Goal: Task Accomplishment & Management: Complete application form

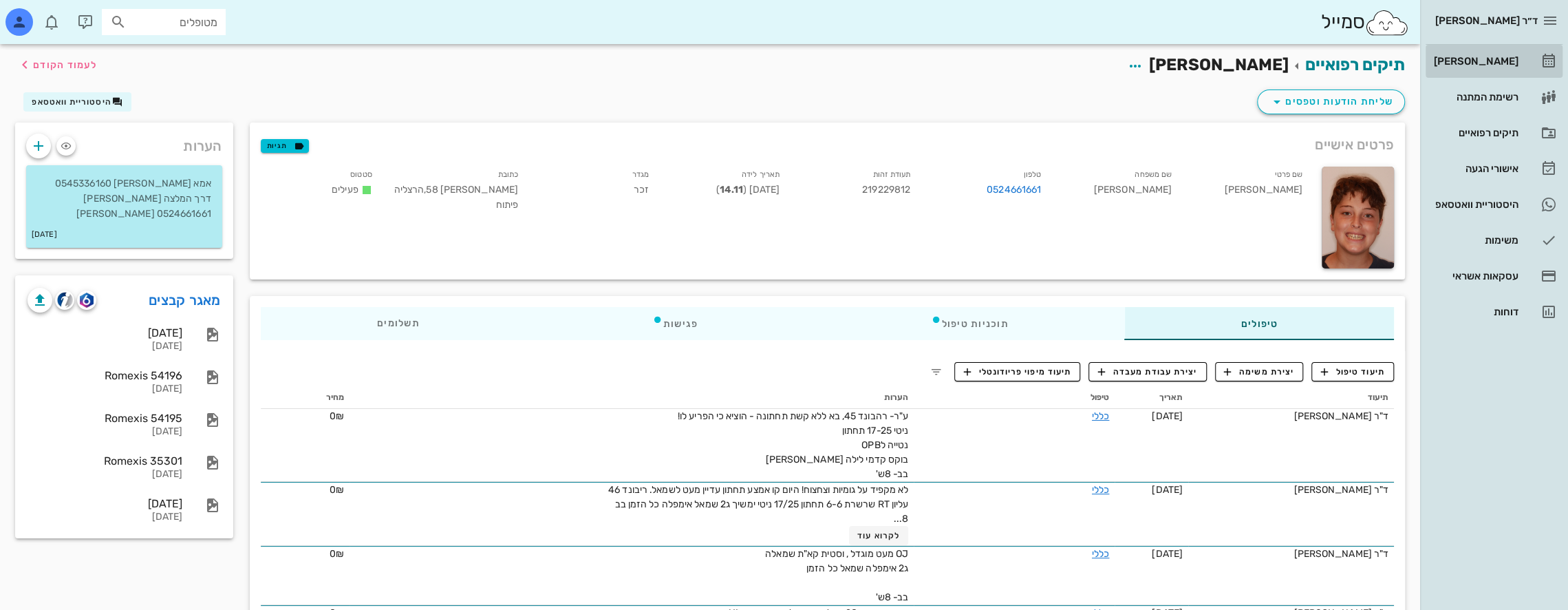
click at [1489, 59] on div "[PERSON_NAME]" at bounding box center [1475, 61] width 88 height 11
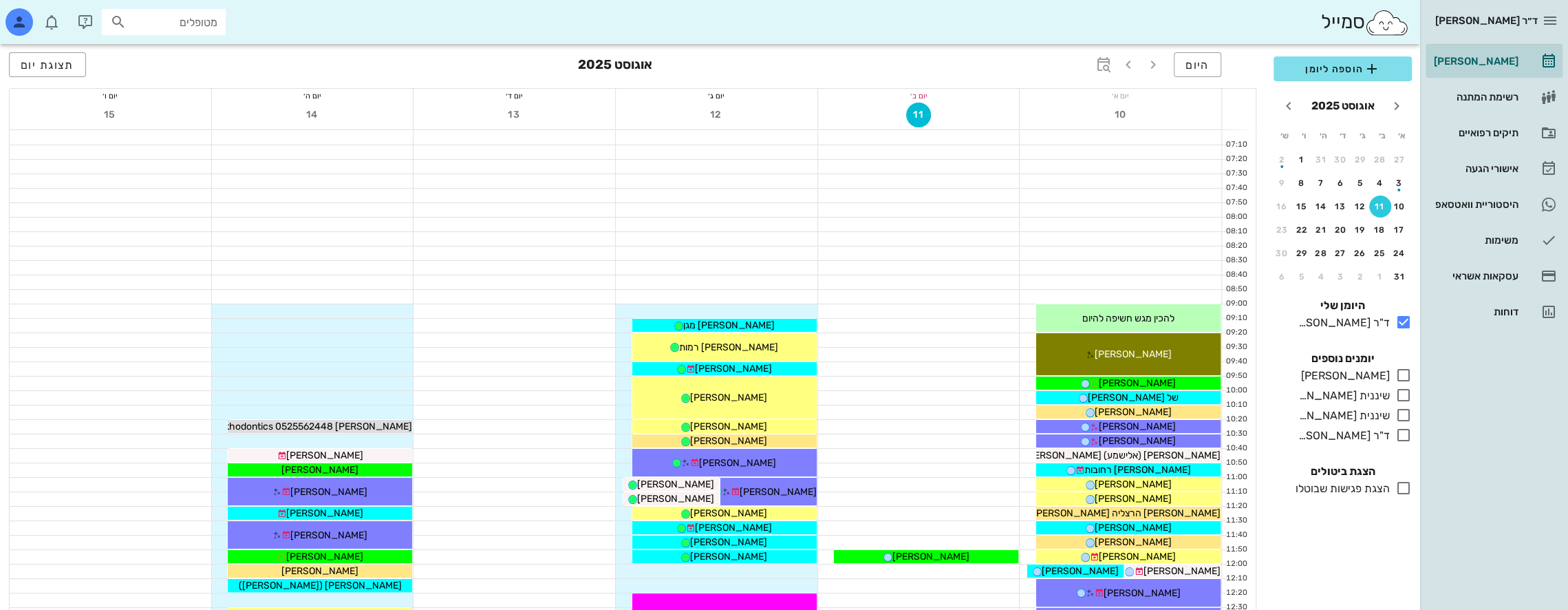
click at [605, 64] on h3 "אוגוסט 2025" at bounding box center [615, 66] width 74 height 27
click at [1106, 68] on icon "button" at bounding box center [1103, 65] width 17 height 17
click at [992, 101] on icon at bounding box center [993, 101] width 17 height 17
click at [992, 101] on div "ימים" at bounding box center [1021, 107] width 68 height 22
click at [1037, 140] on span "קפיצה לתאריך" at bounding box center [1041, 142] width 112 height 9
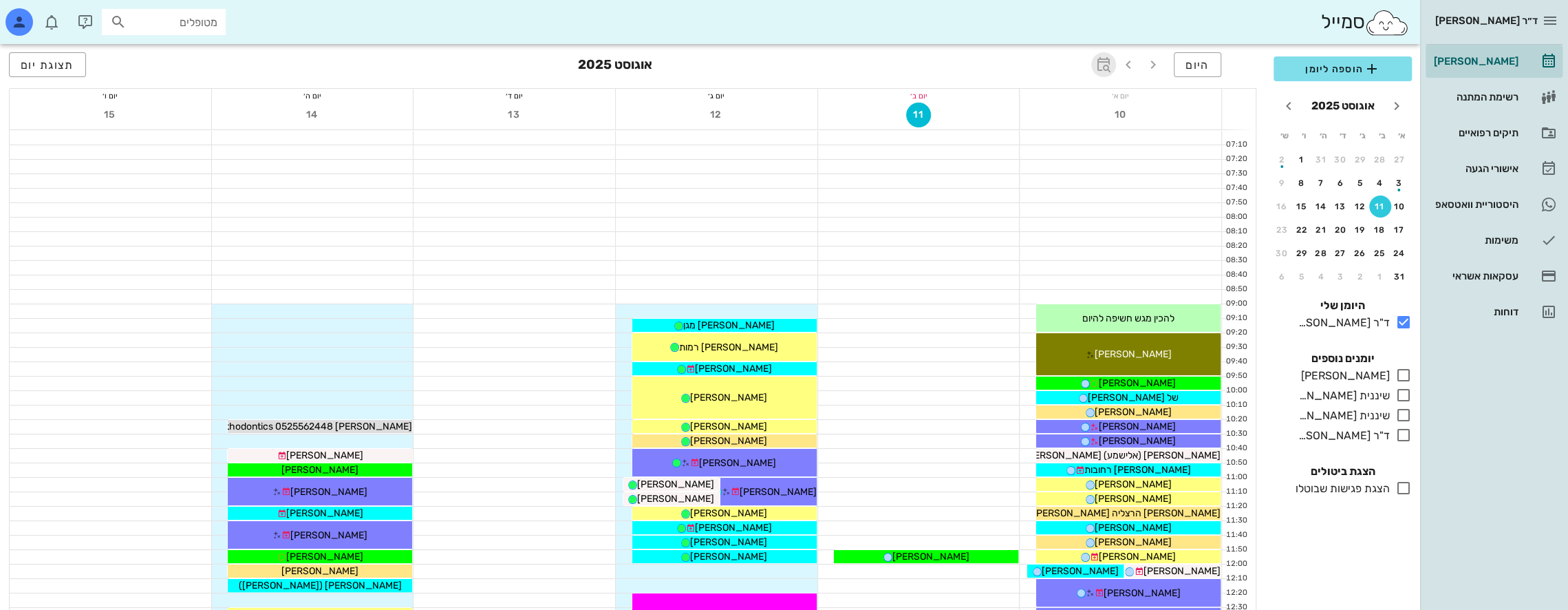
click at [1109, 63] on icon "button" at bounding box center [1103, 65] width 17 height 17
click at [1001, 101] on icon at bounding box center [993, 101] width 17 height 17
click at [1035, 160] on div "חודשים" at bounding box center [1021, 162] width 68 height 11
click at [1053, 139] on span "קפיצה לתאריך" at bounding box center [1041, 142] width 112 height 9
click at [1192, 69] on span "היום" at bounding box center [1197, 65] width 24 height 13
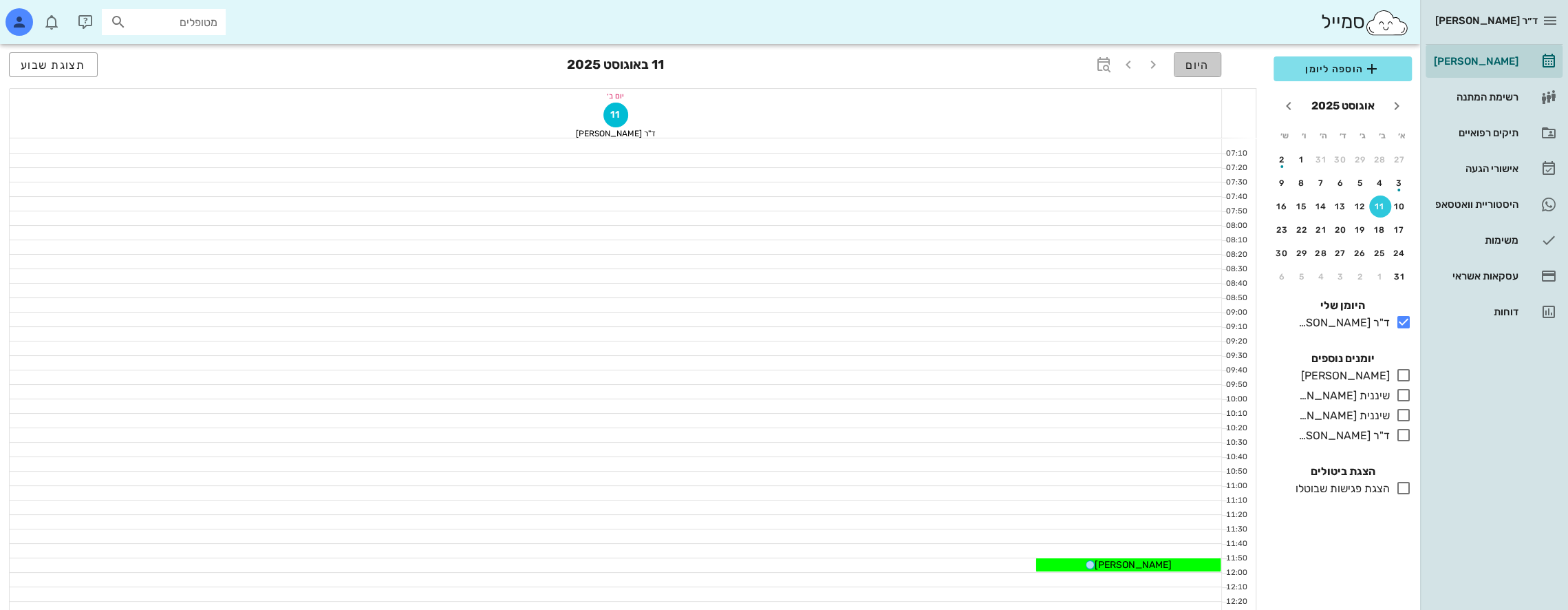
click at [1192, 69] on span "היום" at bounding box center [1197, 65] width 24 height 13
click at [68, 60] on span "תצוגת שבוע" at bounding box center [53, 65] width 65 height 13
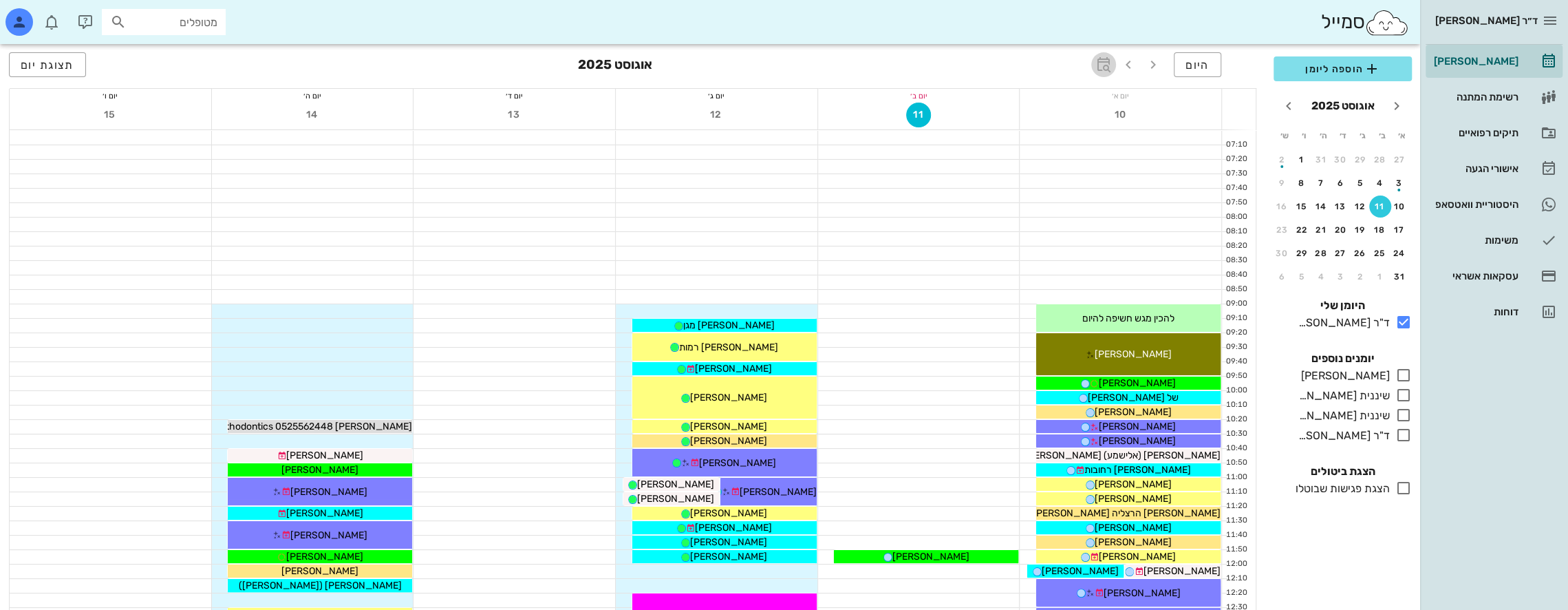
click at [1106, 65] on icon "button" at bounding box center [1103, 65] width 17 height 17
click at [1031, 144] on span "קפיצה לתאריך" at bounding box center [1041, 142] width 112 height 9
click at [1108, 68] on icon "button" at bounding box center [1103, 65] width 17 height 17
click at [1087, 144] on span "קפיצה לתאריך" at bounding box center [1041, 142] width 112 height 9
click at [1104, 61] on icon "button" at bounding box center [1103, 65] width 17 height 17
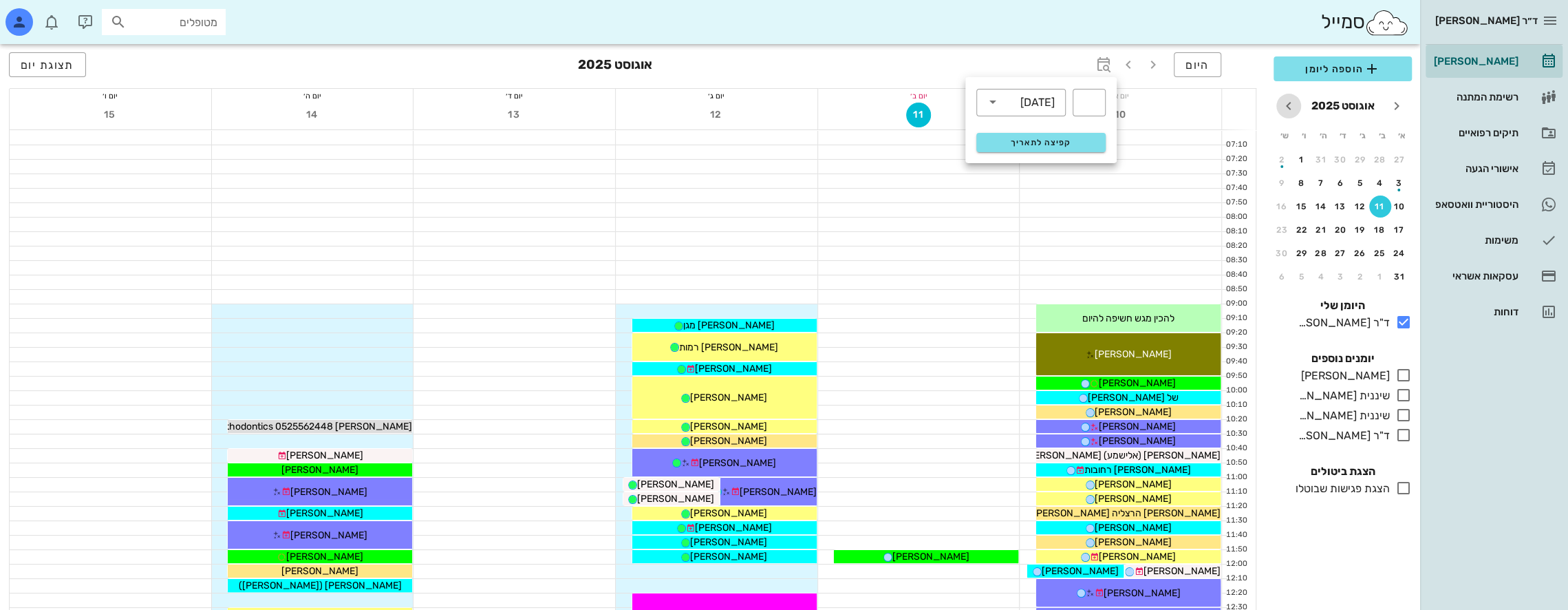
click at [1282, 107] on icon "חודש הבא" at bounding box center [1289, 106] width 17 height 17
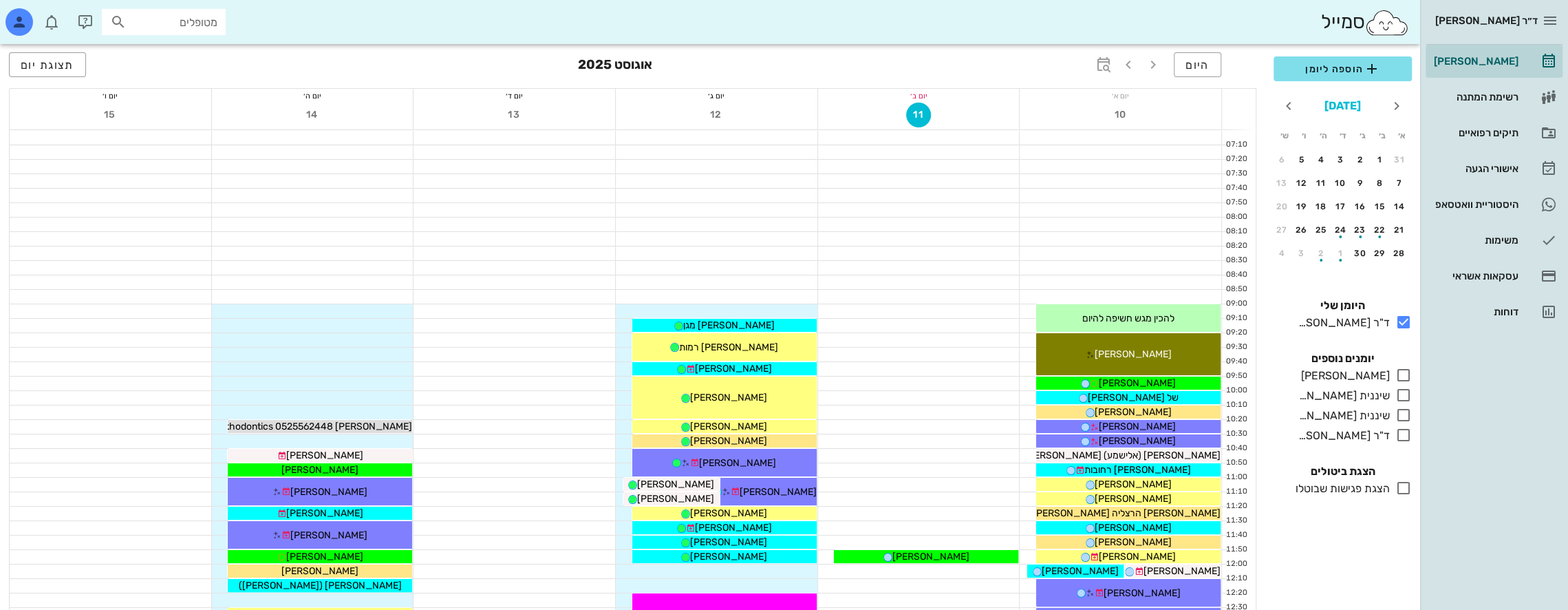
click at [1347, 103] on button "[DATE]" at bounding box center [1342, 106] width 47 height 27
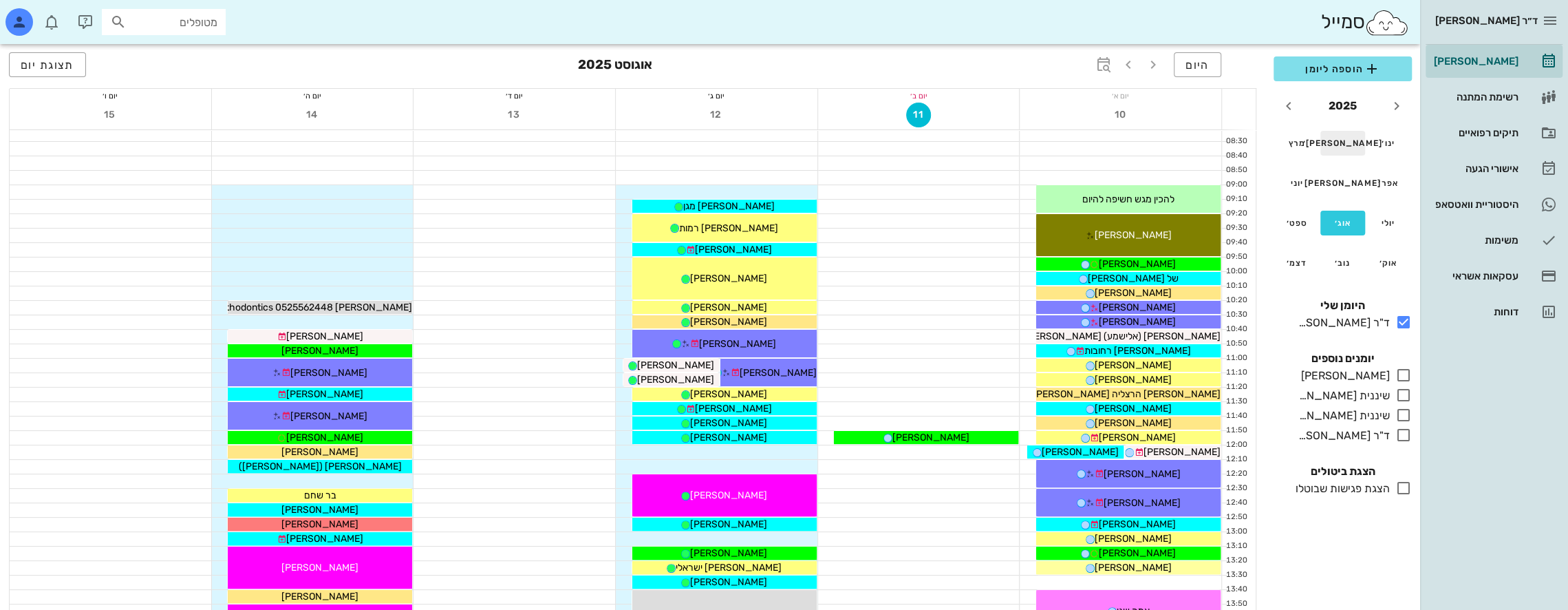
scroll to position [138, 0]
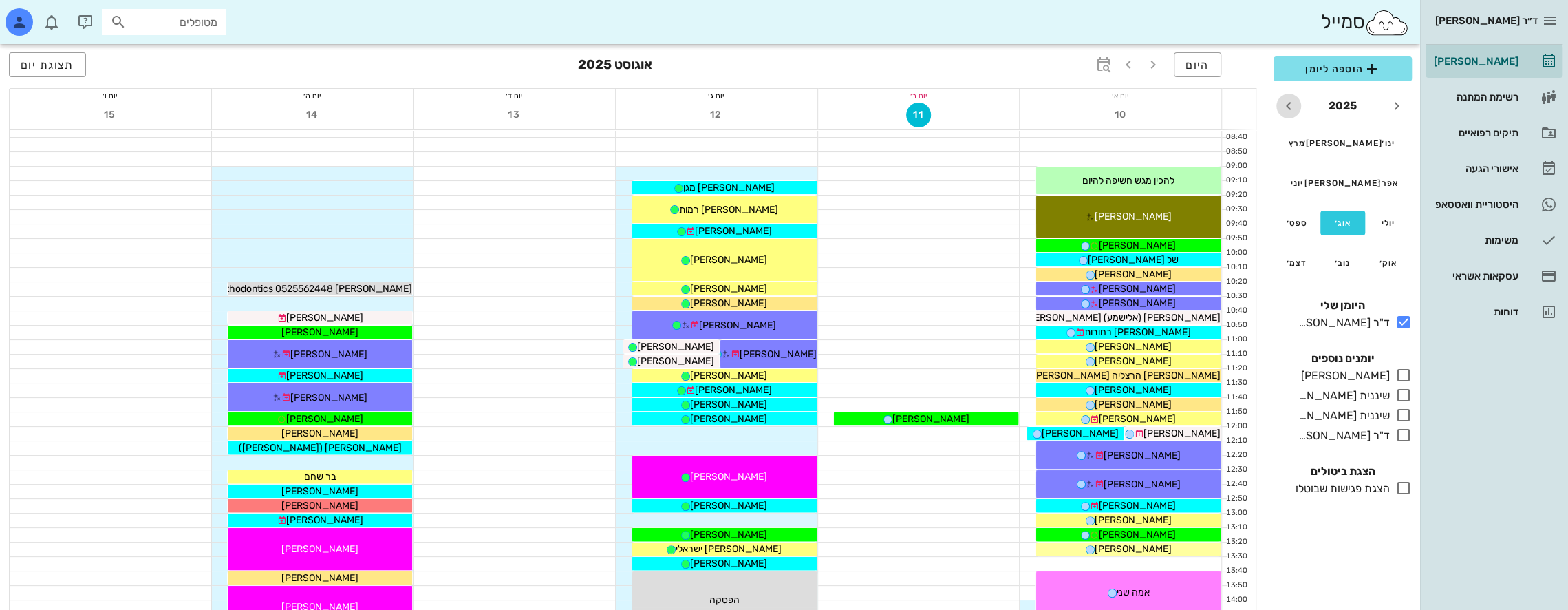
click at [1285, 106] on icon "שנה הבאה" at bounding box center [1289, 106] width 17 height 17
click at [1295, 187] on div "יוני" at bounding box center [1296, 182] width 22 height 9
click at [1281, 158] on div "6" at bounding box center [1281, 160] width 22 height 9
click at [1281, 160] on div "6" at bounding box center [1281, 160] width 22 height 9
click at [1282, 157] on div "6" at bounding box center [1281, 160] width 22 height 9
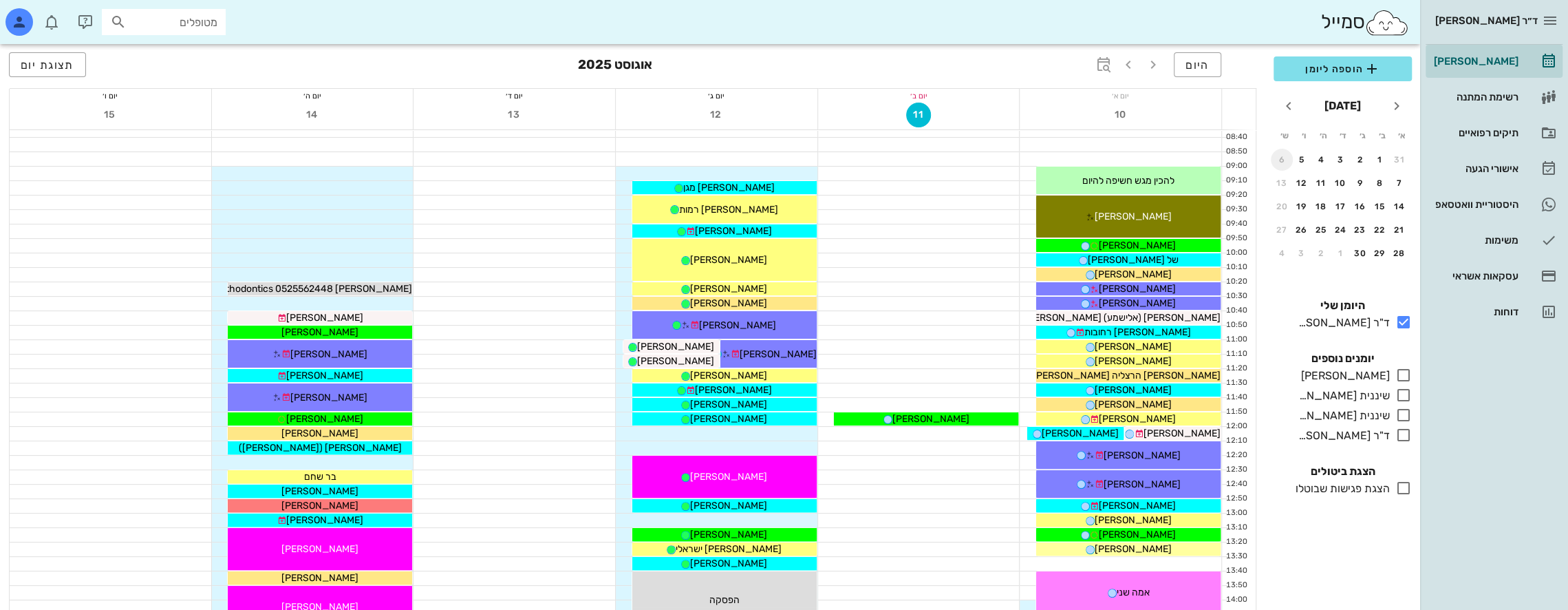
click at [1281, 162] on div "6" at bounding box center [1281, 160] width 22 height 9
click at [1318, 70] on span "הוספה ליומן" at bounding box center [1342, 68] width 116 height 17
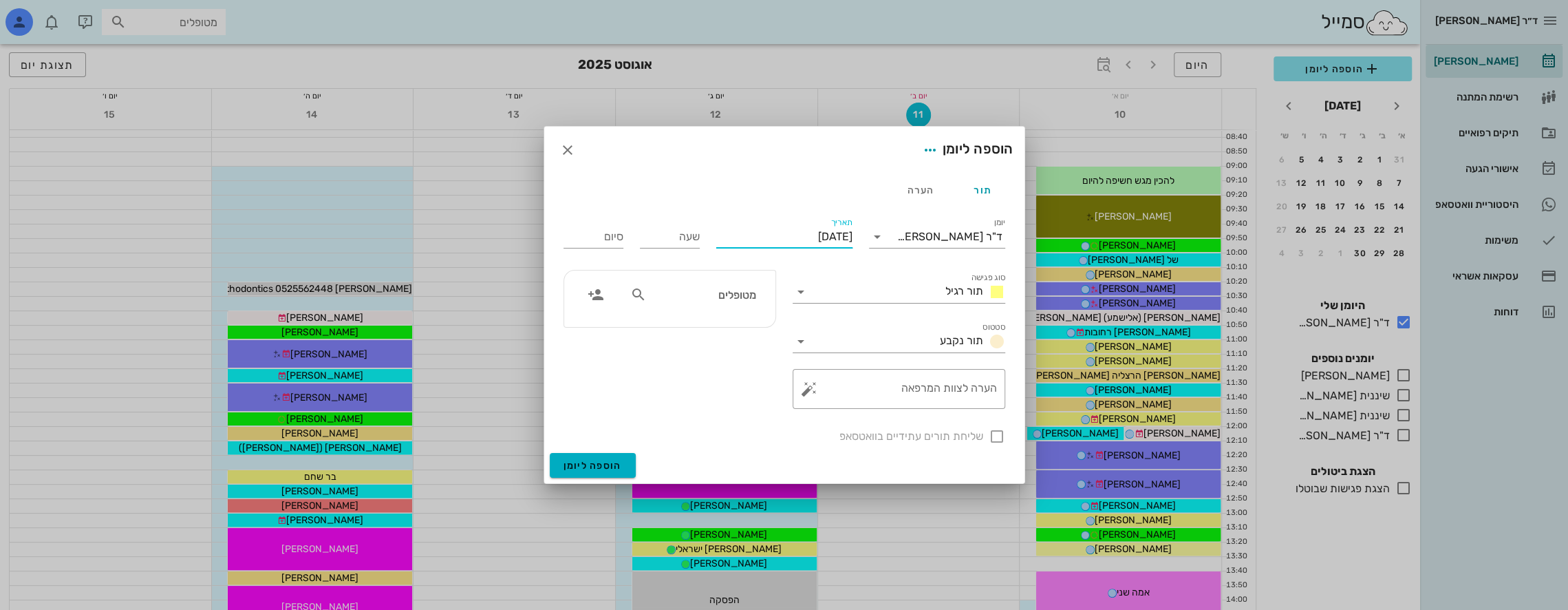
click at [777, 241] on input "[DATE]" at bounding box center [784, 236] width 136 height 22
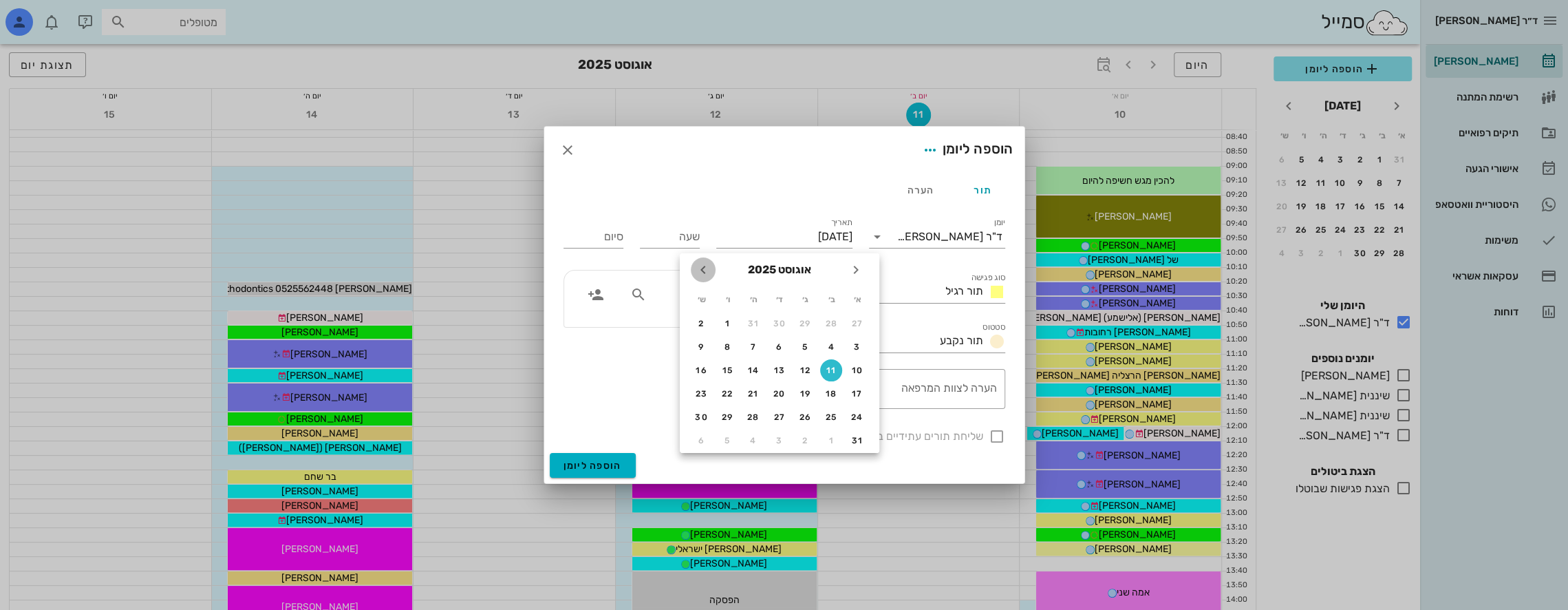
click at [702, 269] on icon "חודש הבא" at bounding box center [702, 269] width 17 height 17
click at [568, 153] on icon "button" at bounding box center [567, 149] width 17 height 17
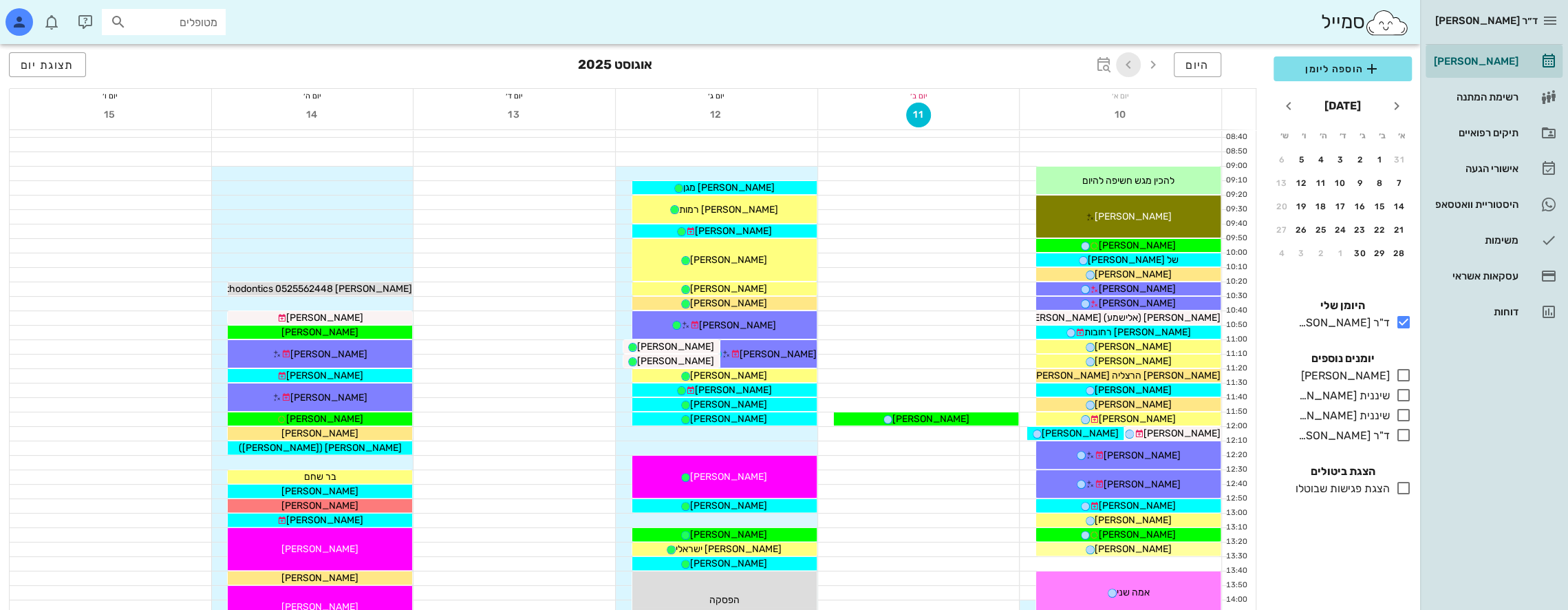
click at [1120, 65] on span "button" at bounding box center [1128, 65] width 24 height 17
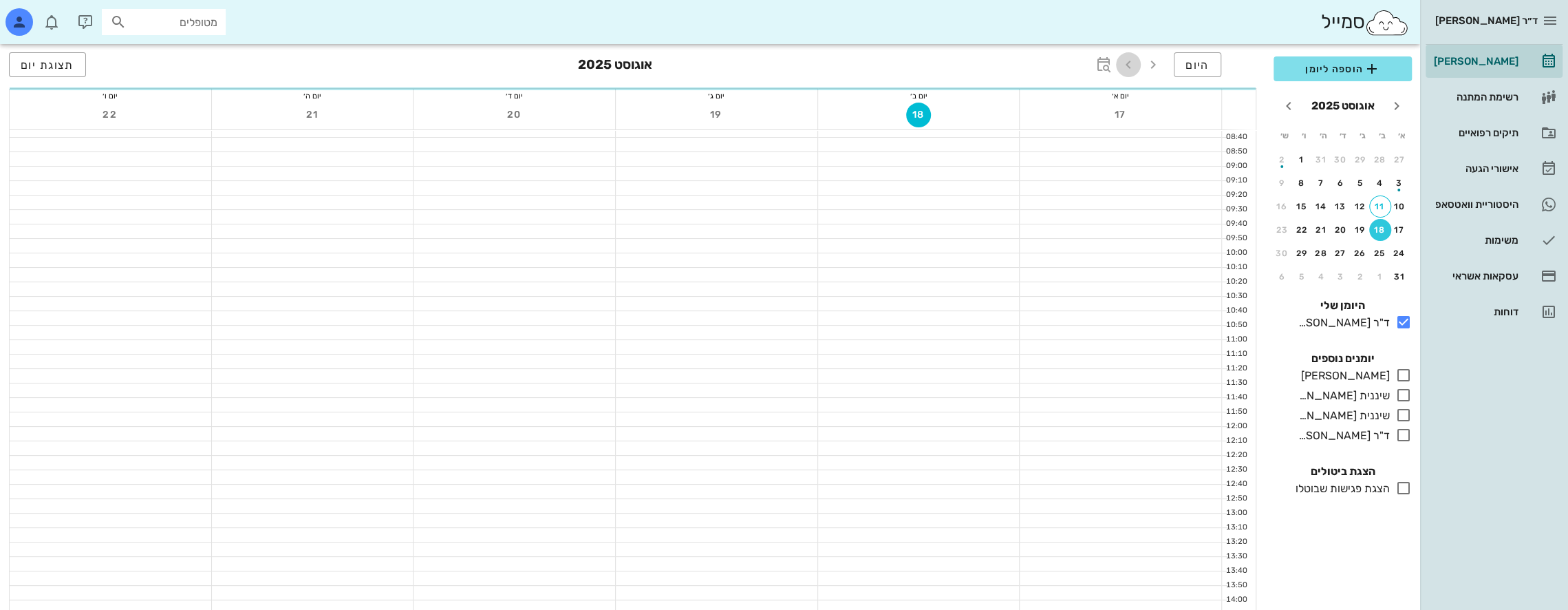
click at [1128, 63] on icon "button" at bounding box center [1128, 65] width 17 height 17
click at [1289, 104] on icon "חודש הבא" at bounding box center [1289, 106] width 17 height 17
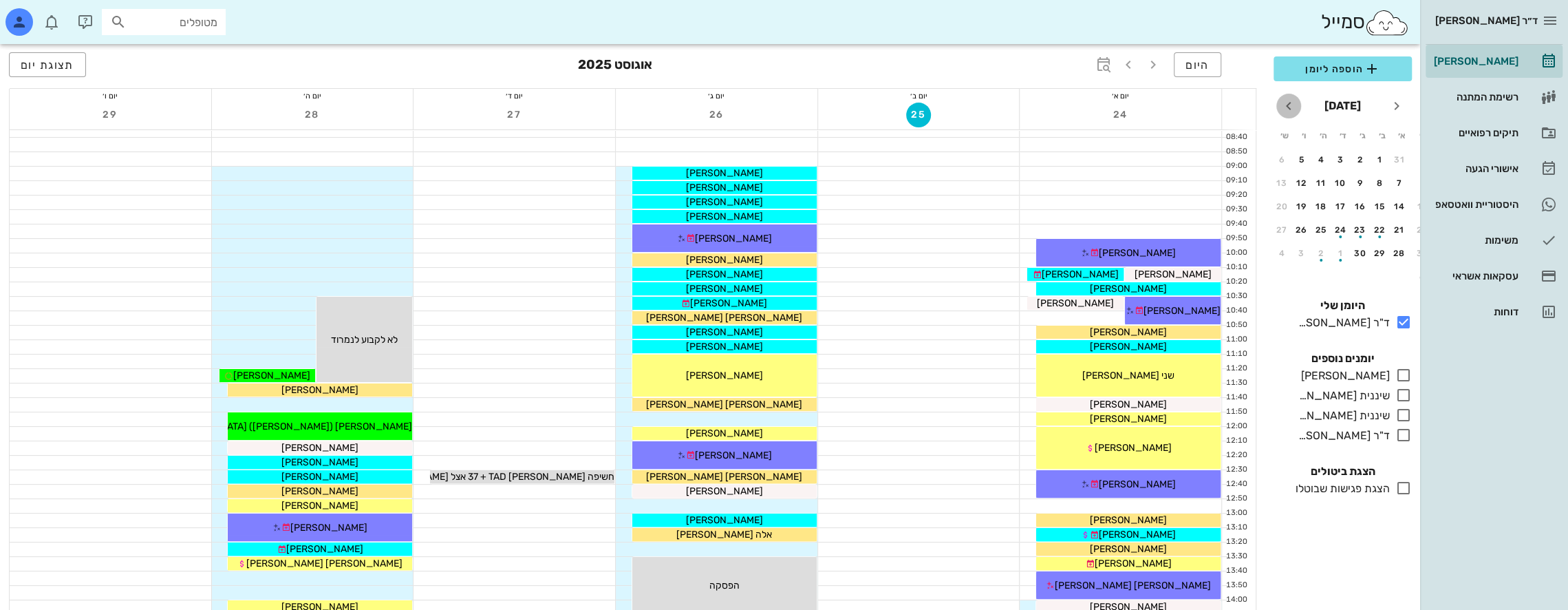
click at [1289, 104] on icon "חודש הבא" at bounding box center [1289, 106] width 17 height 17
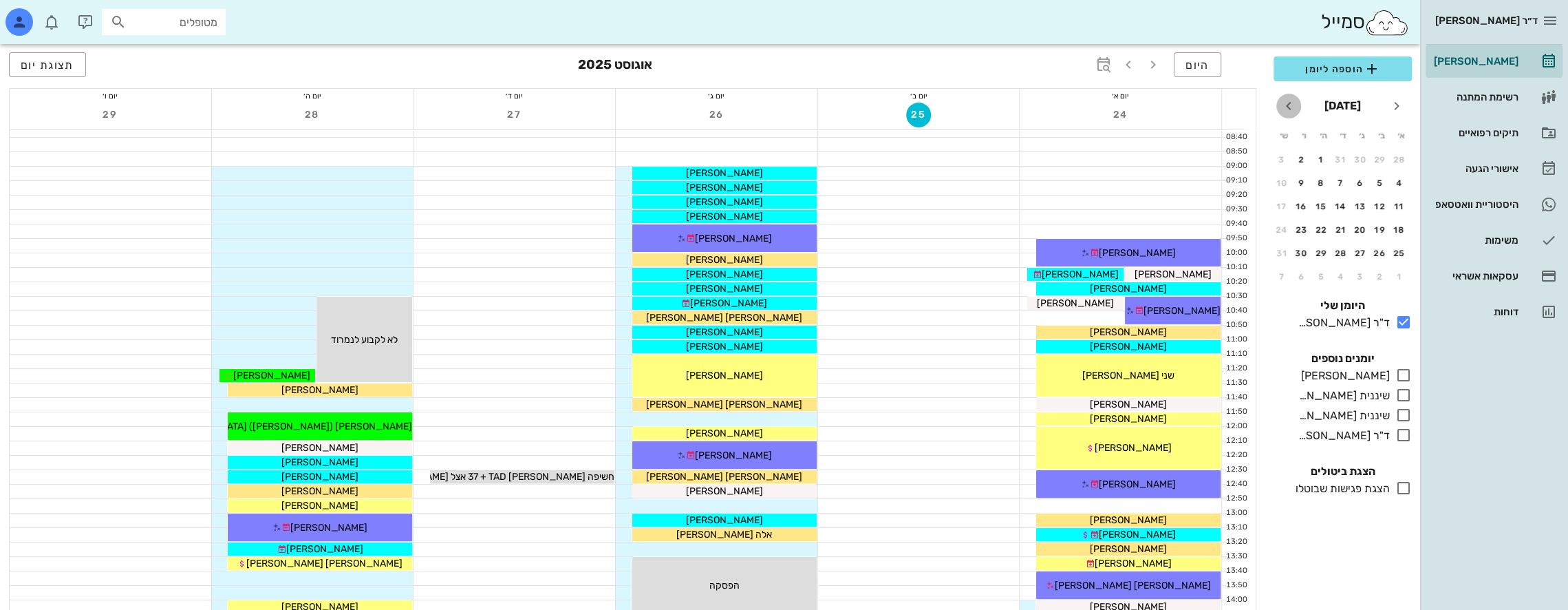
click at [1289, 104] on icon "חודש הבא" at bounding box center [1289, 106] width 17 height 17
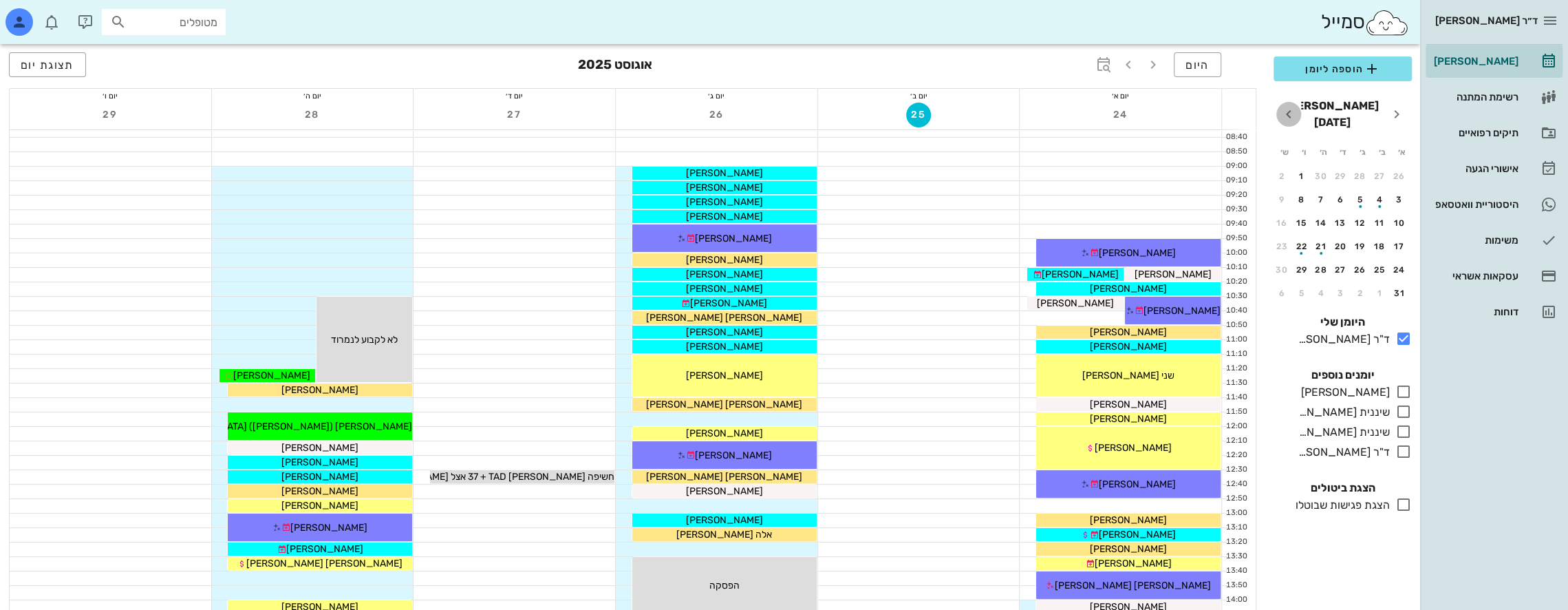
click at [1289, 106] on icon "חודש הבא" at bounding box center [1289, 114] width 17 height 17
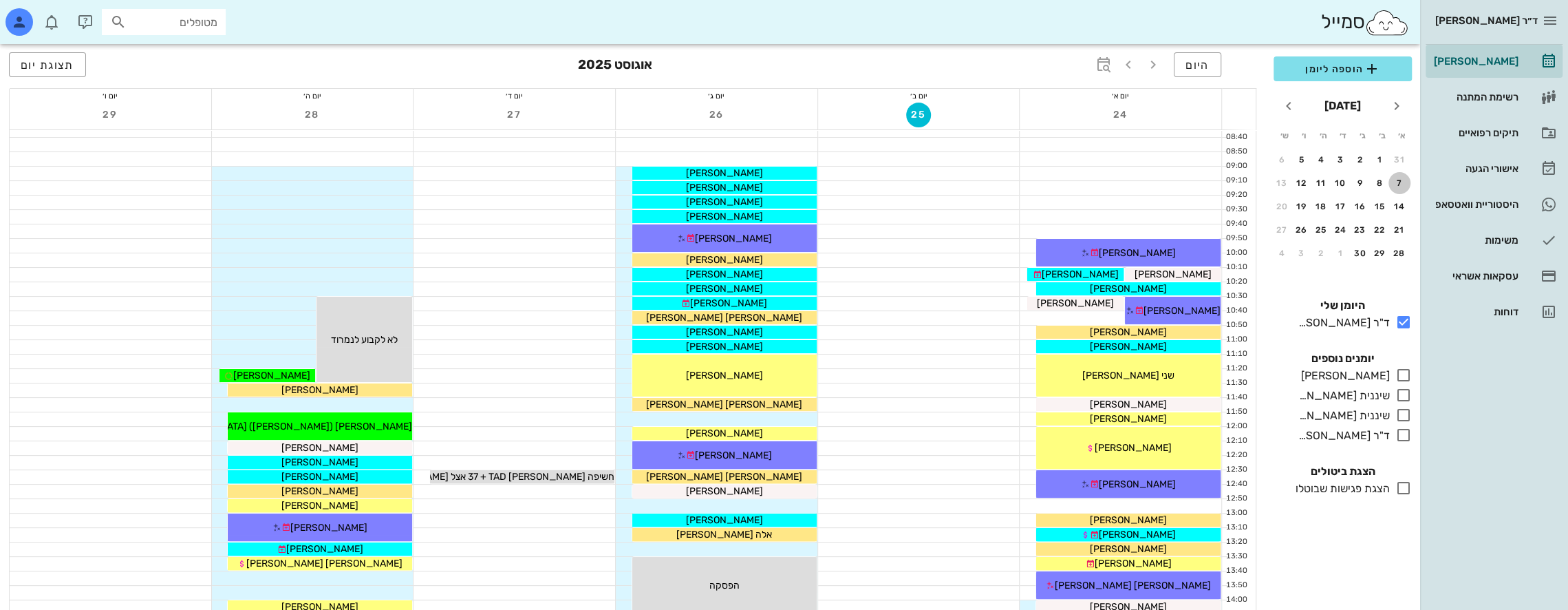
click at [1398, 181] on div "7" at bounding box center [1399, 182] width 22 height 9
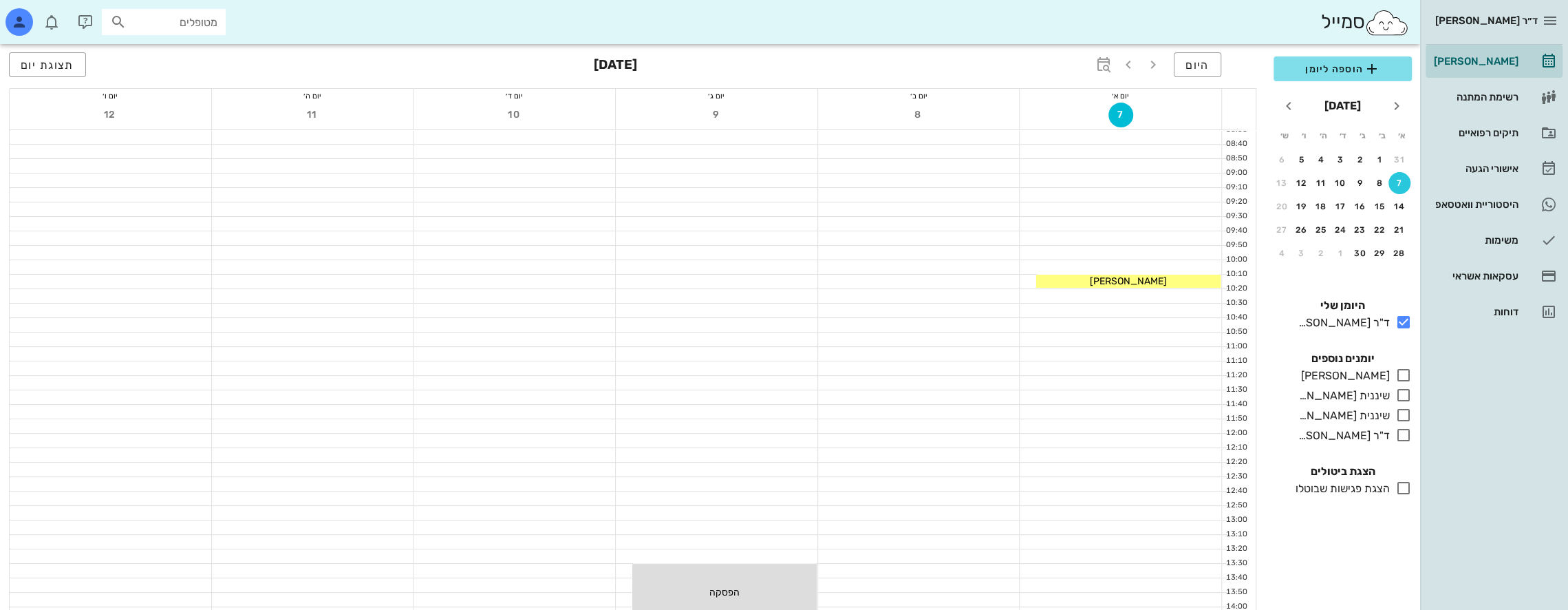
scroll to position [138, 0]
click at [1166, 168] on div at bounding box center [1121, 173] width 202 height 14
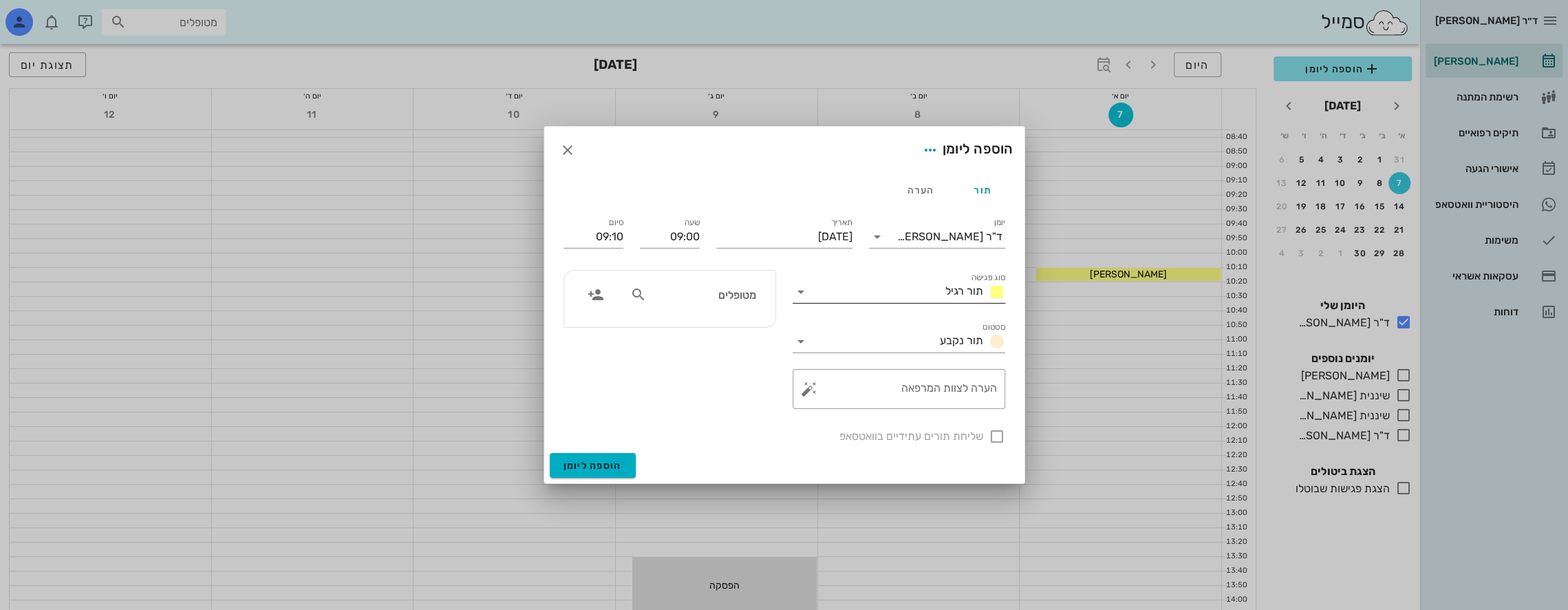
click at [806, 291] on icon at bounding box center [800, 292] width 17 height 17
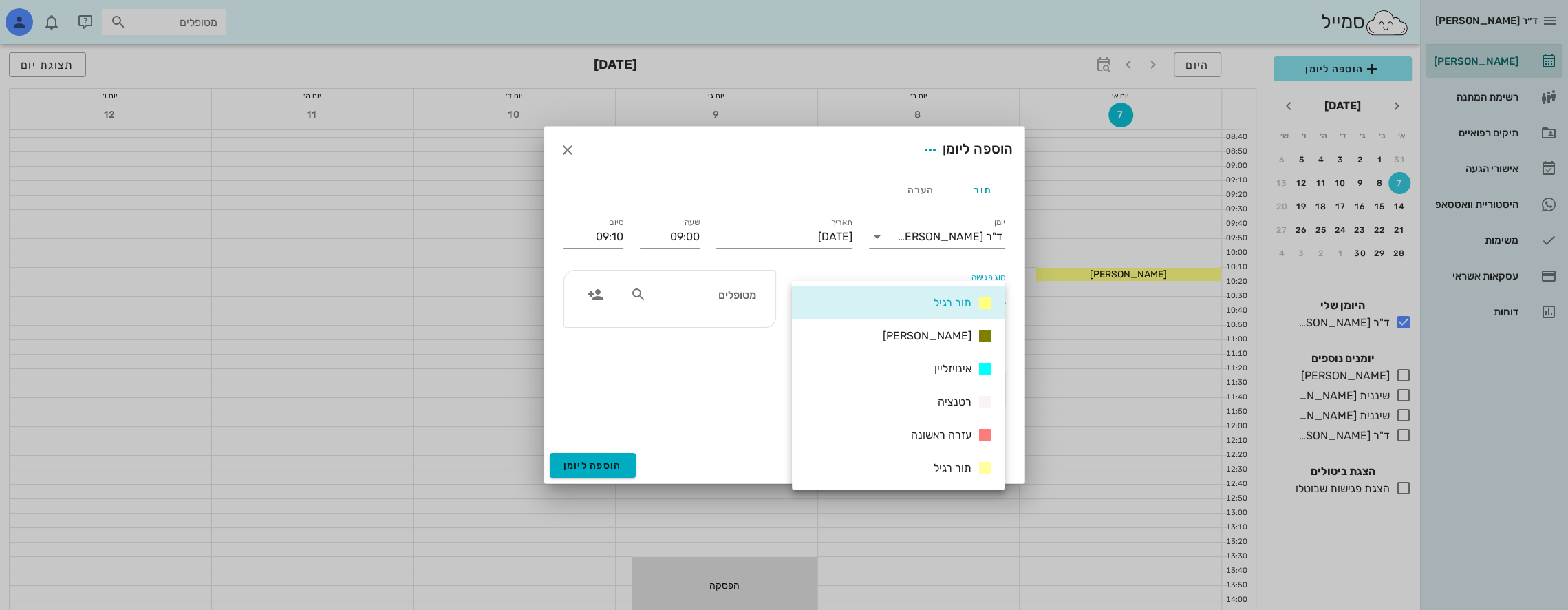
click at [806, 291] on div "תור רגיל" at bounding box center [898, 302] width 213 height 33
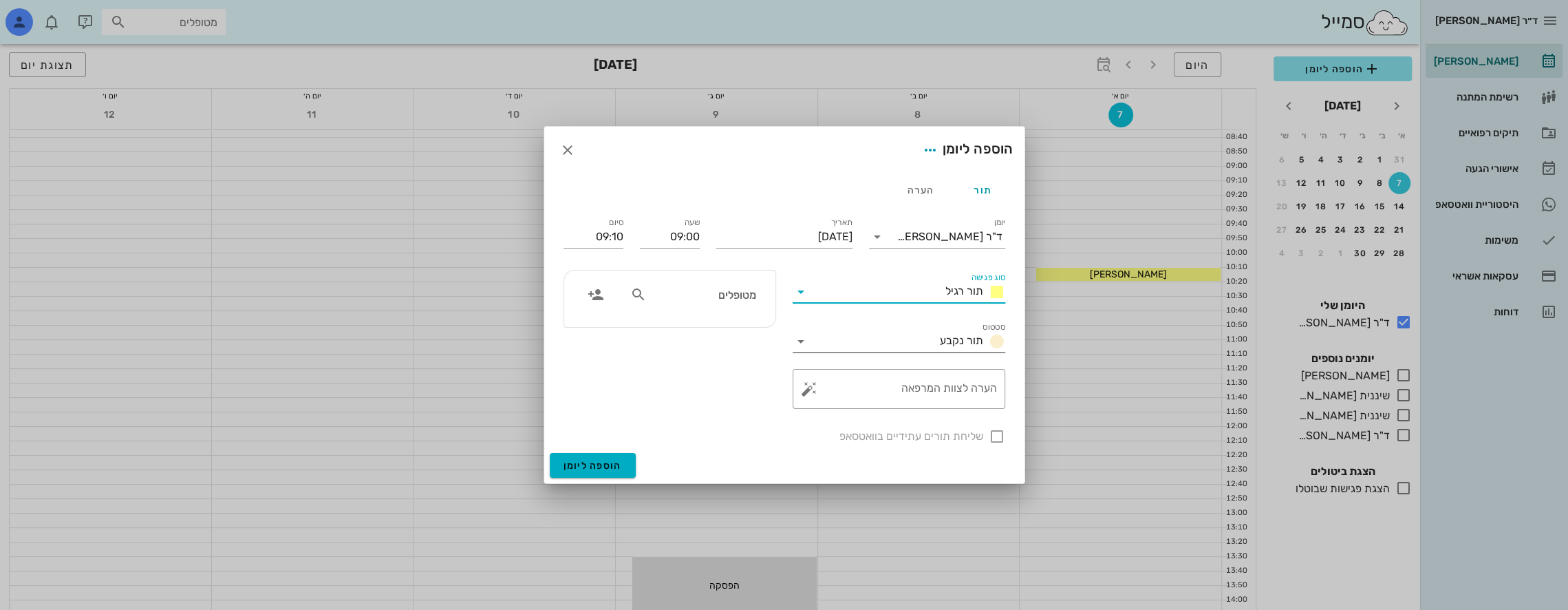
click at [803, 338] on icon at bounding box center [800, 341] width 17 height 17
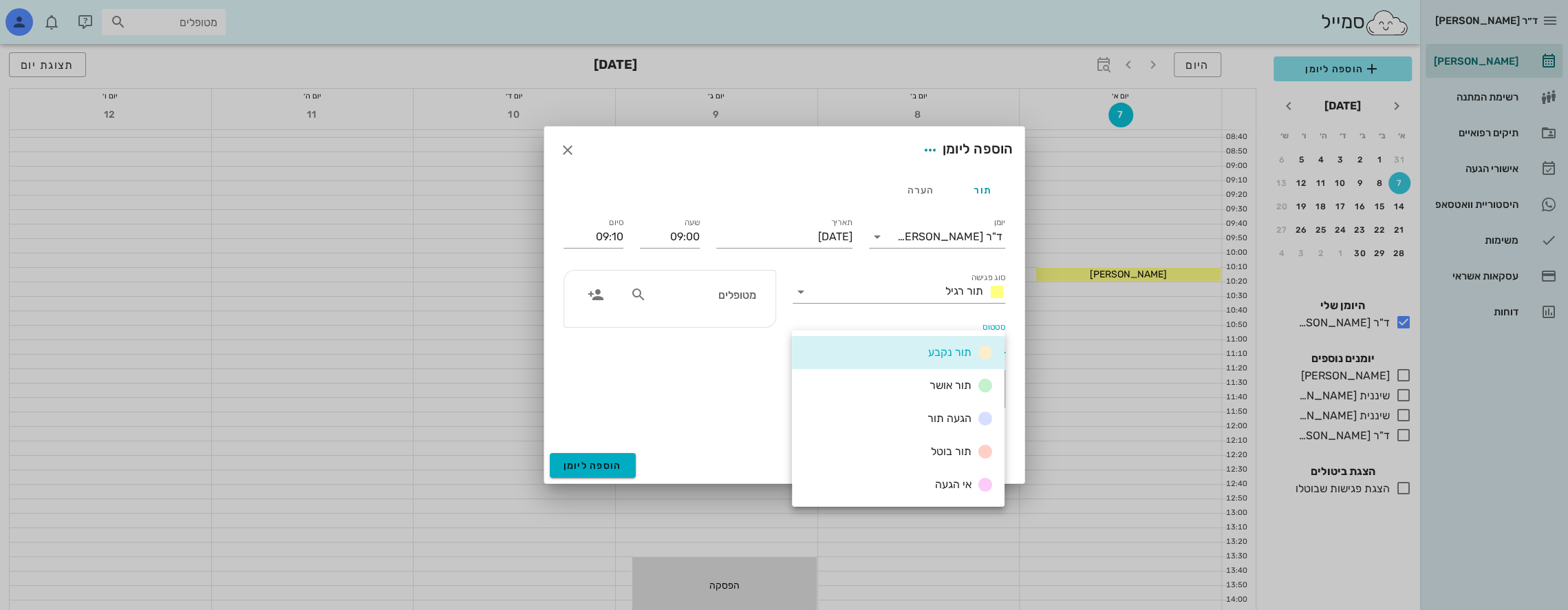
click at [803, 338] on div "תור נקבע" at bounding box center [898, 352] width 213 height 33
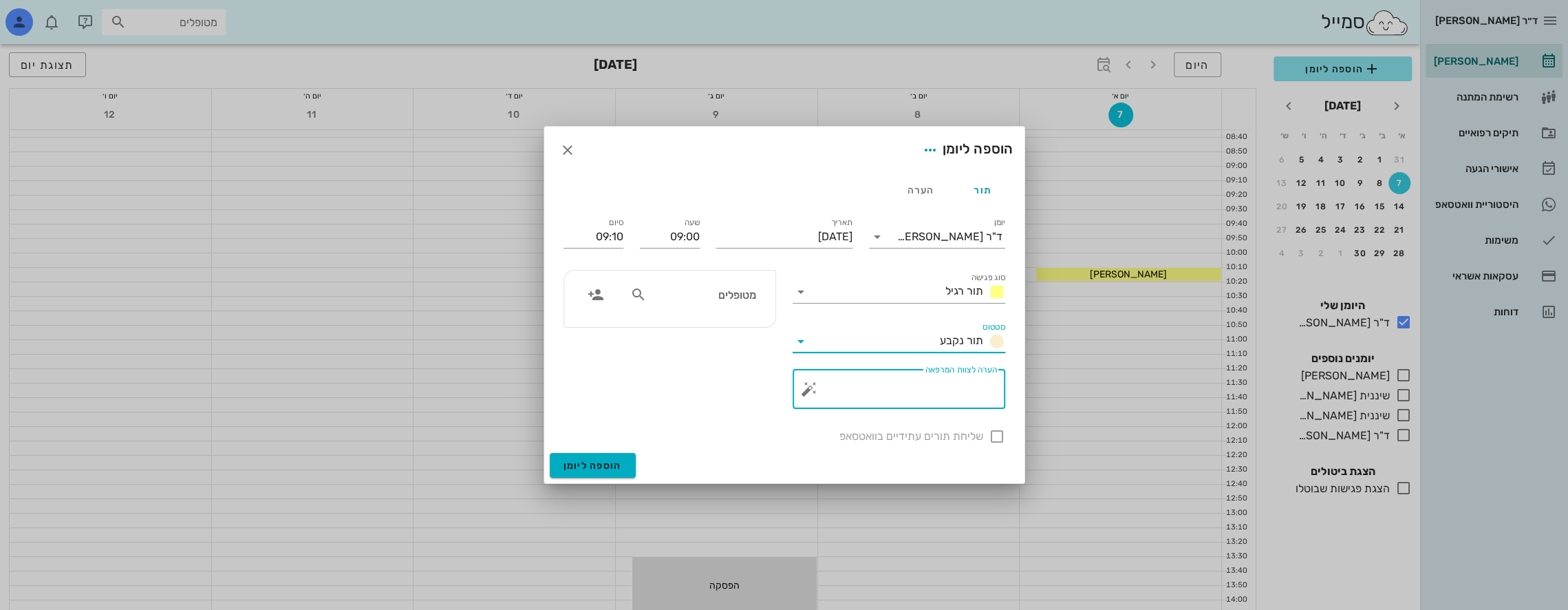
click at [955, 390] on textarea "הערה לצוות המרפאה" at bounding box center [904, 392] width 185 height 33
type textarea "[PERSON_NAME] בחו"ל"
click at [606, 233] on input "09:10" at bounding box center [593, 236] width 60 height 22
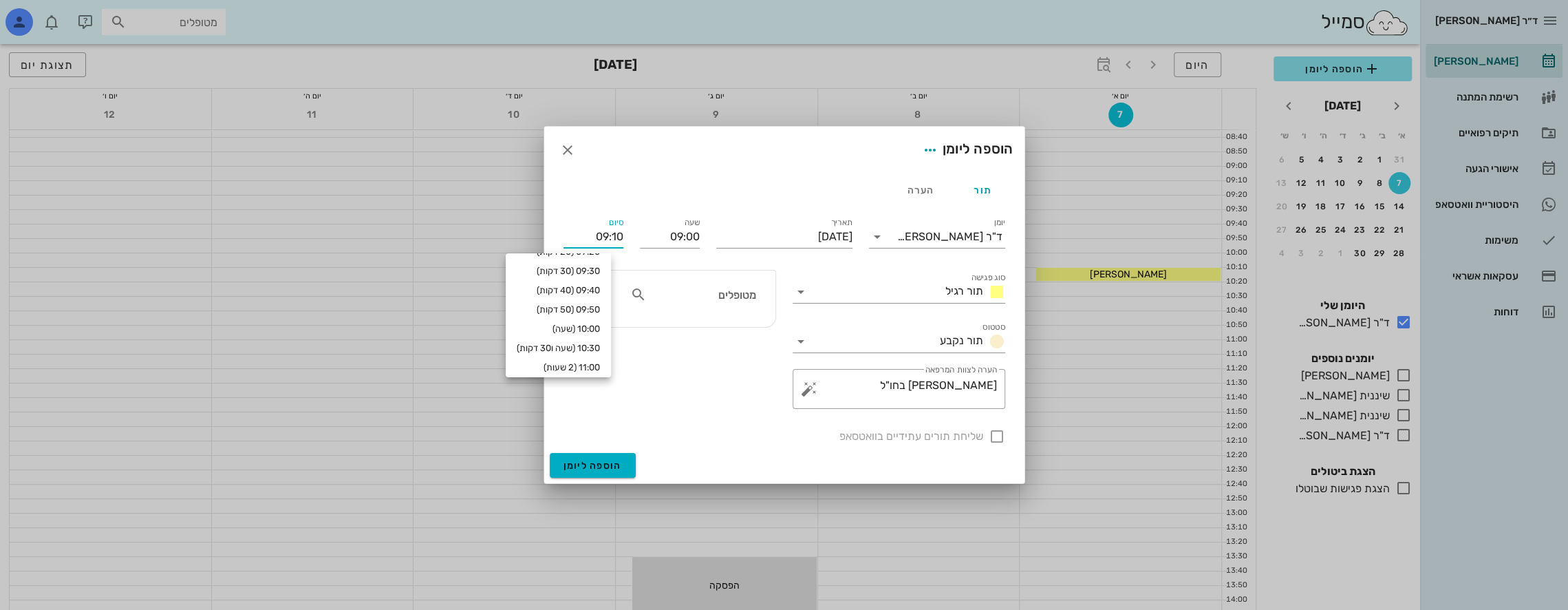
scroll to position [0, 0]
click at [659, 221] on div "שעה 09:00" at bounding box center [669, 236] width 60 height 36
click at [800, 290] on icon at bounding box center [800, 292] width 17 height 17
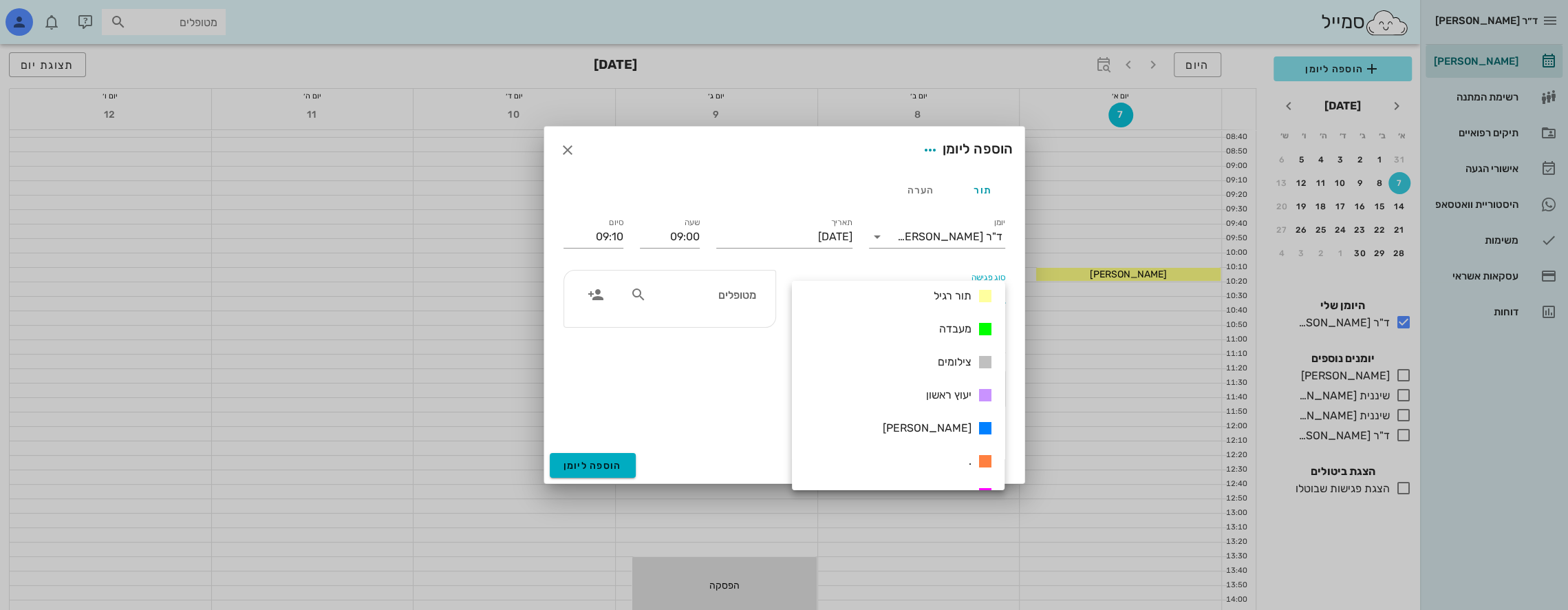
scroll to position [198, 0]
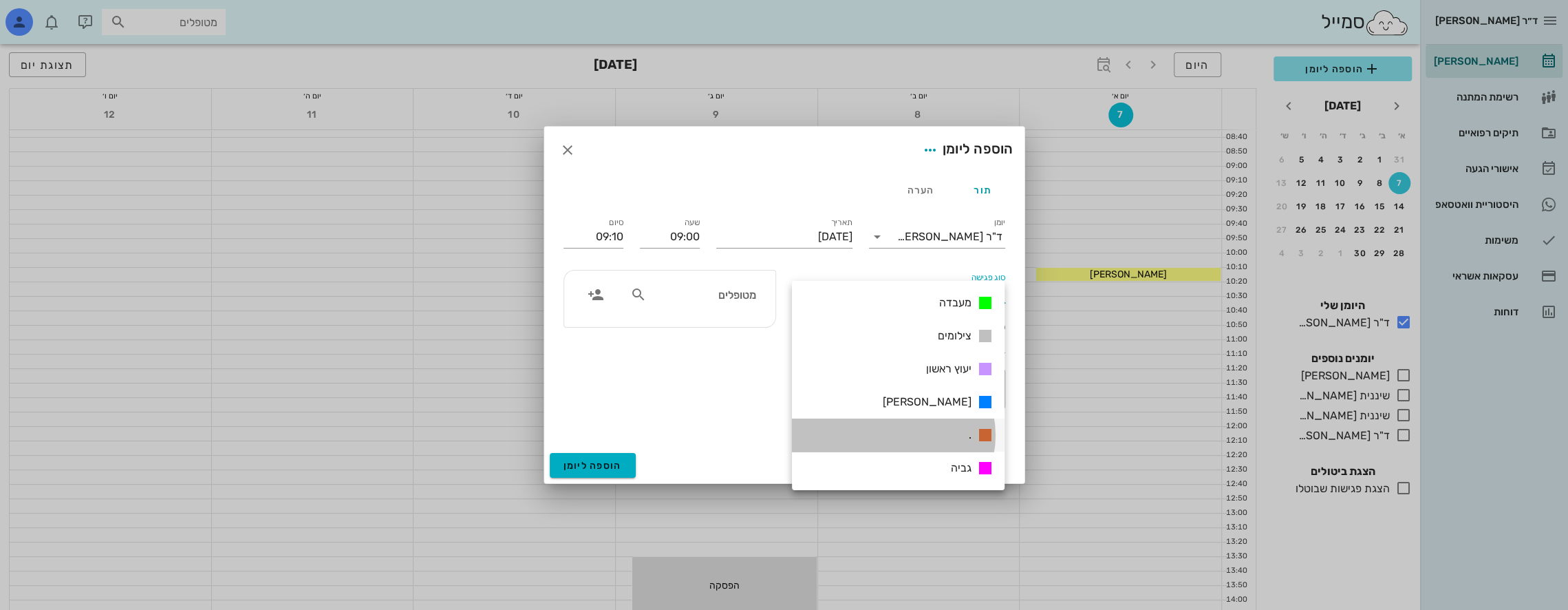
click at [986, 433] on icon at bounding box center [985, 435] width 17 height 17
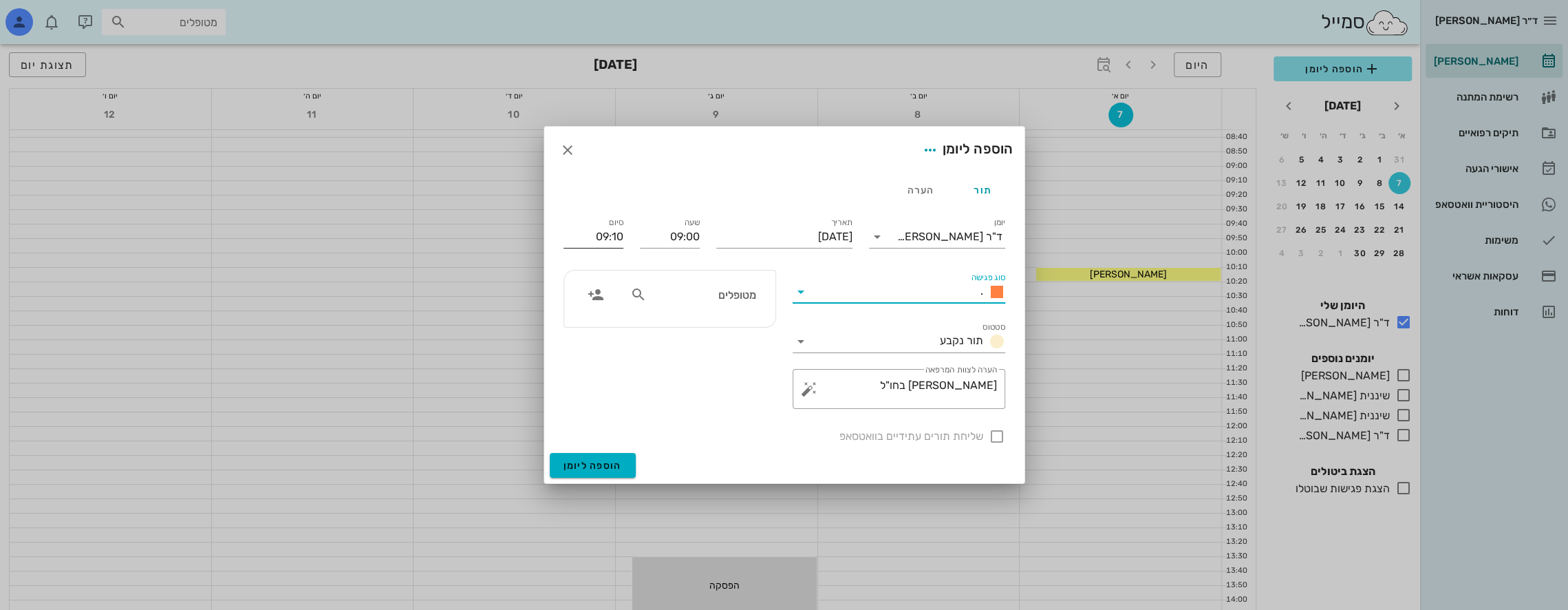
click at [621, 234] on input "09:10" at bounding box center [593, 236] width 60 height 22
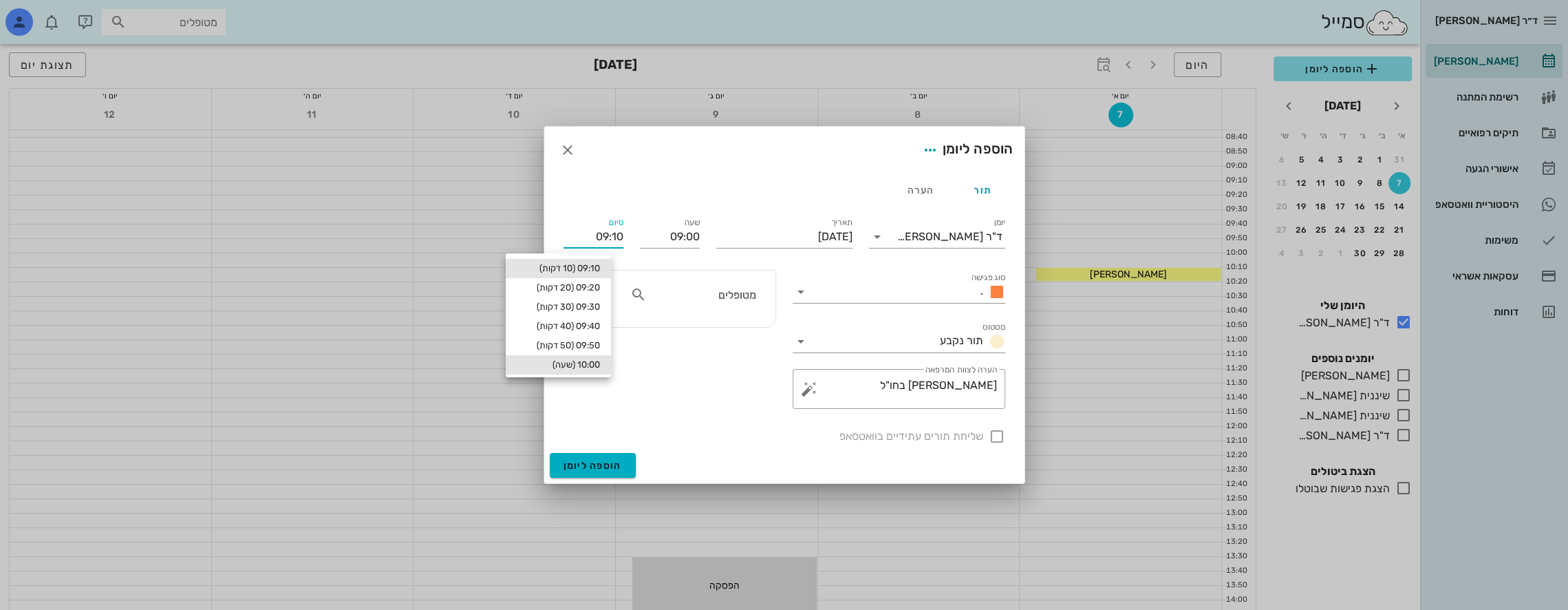
click at [587, 361] on div "10:00 (שעה)" at bounding box center [558, 364] width 83 height 11
type input "10:00"
click at [742, 239] on input "[DATE]" at bounding box center [784, 236] width 136 height 22
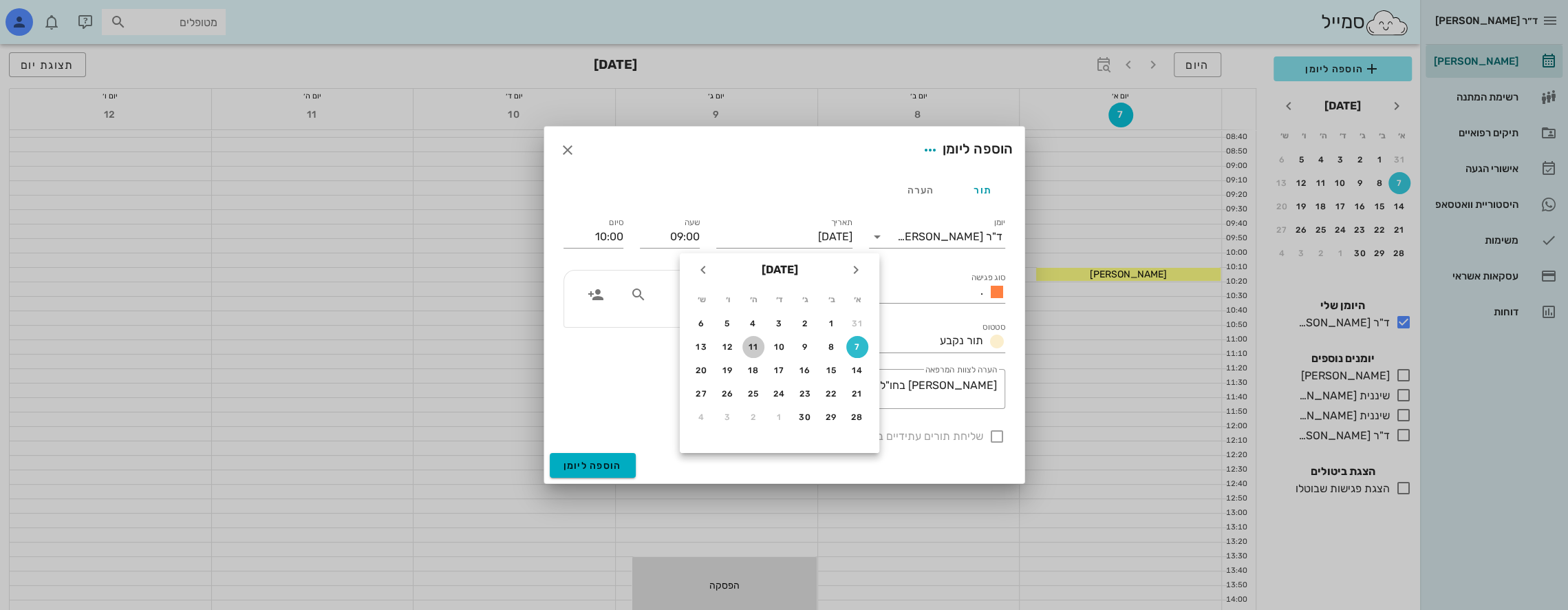
click at [750, 347] on div "11" at bounding box center [753, 346] width 22 height 9
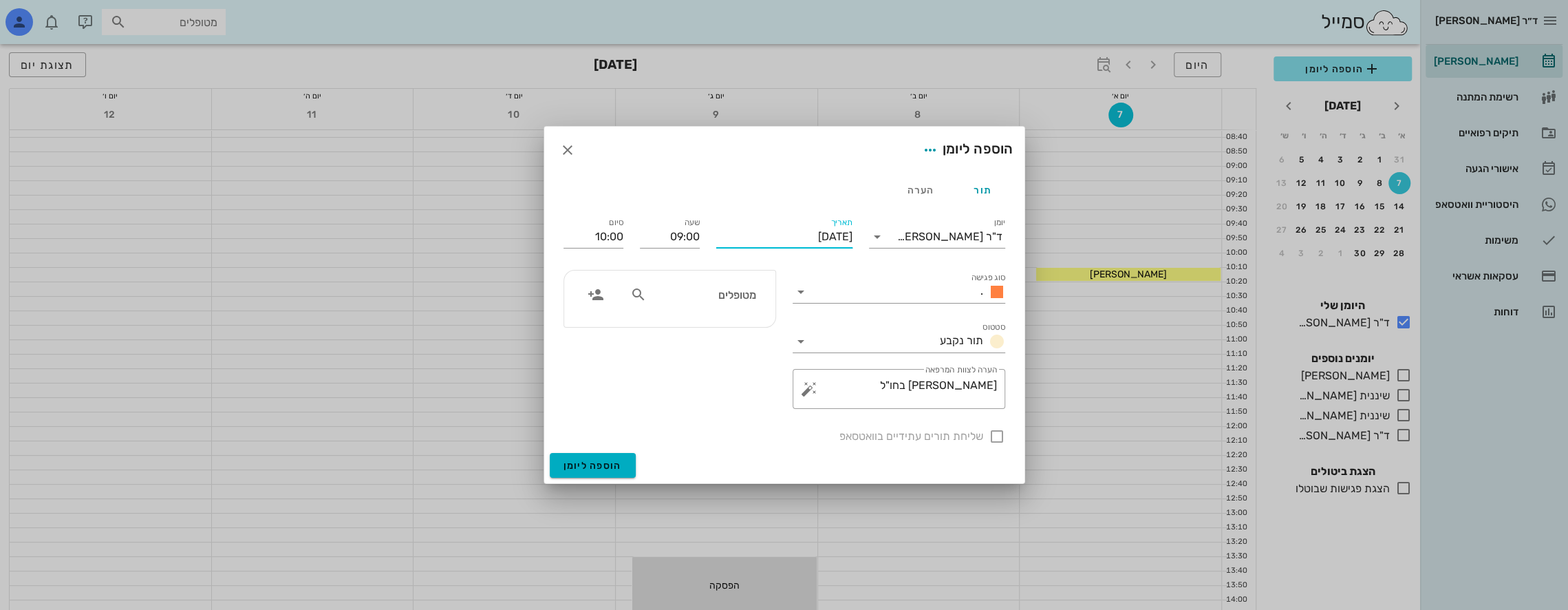
click at [777, 234] on input "[DATE]" at bounding box center [784, 236] width 136 height 22
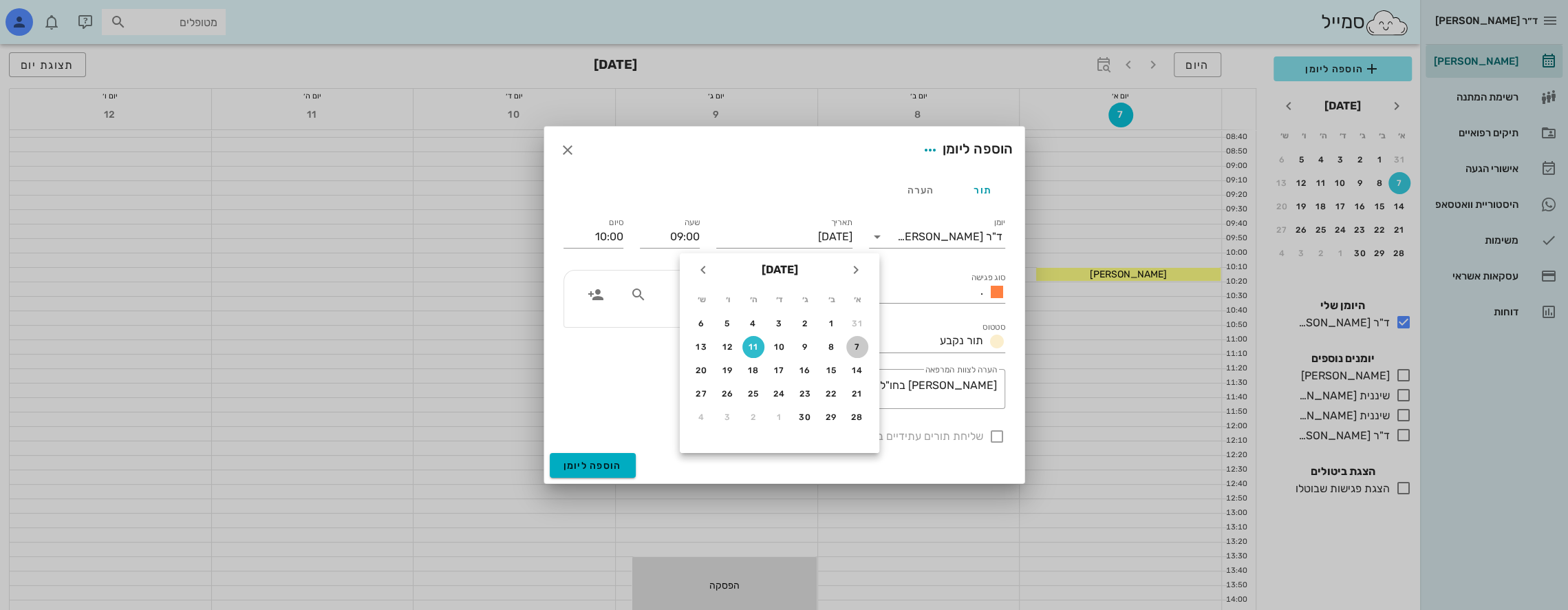
click at [860, 351] on div "7" at bounding box center [857, 346] width 22 height 9
type input "[DATE]"
click at [750, 295] on input "מטופלים" at bounding box center [702, 295] width 106 height 18
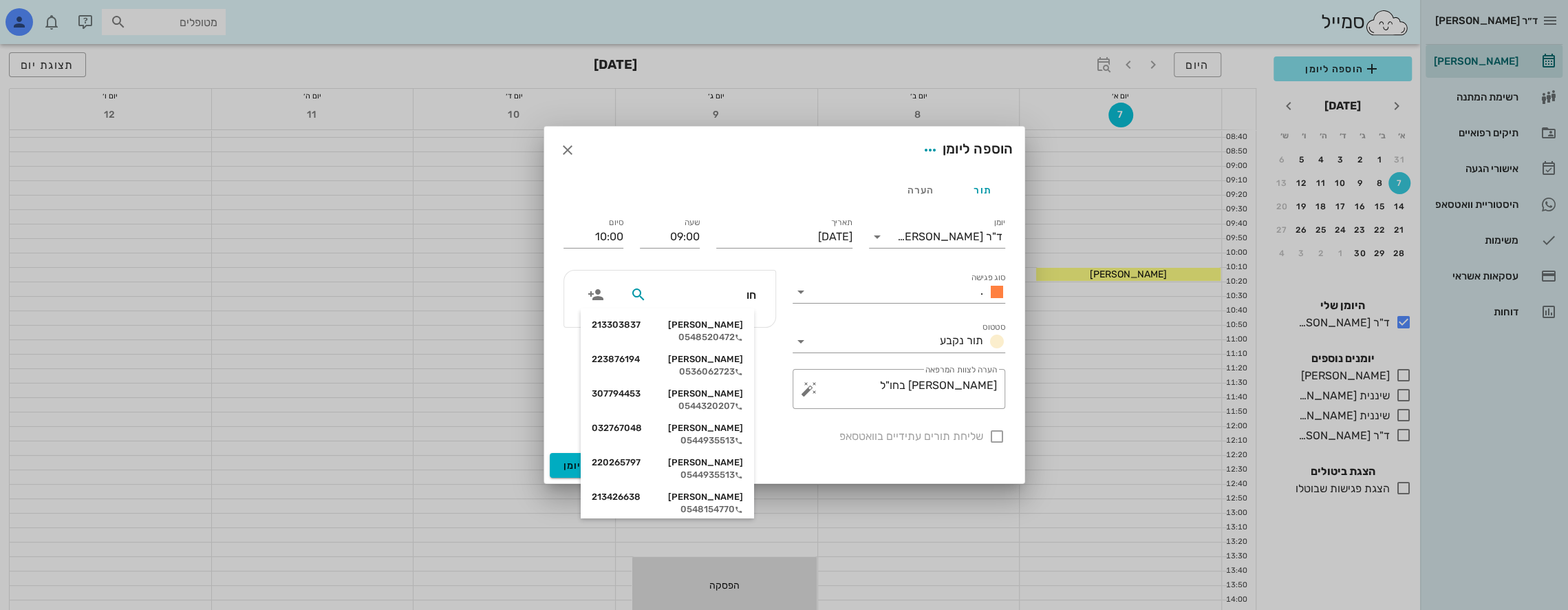
type input "ח"
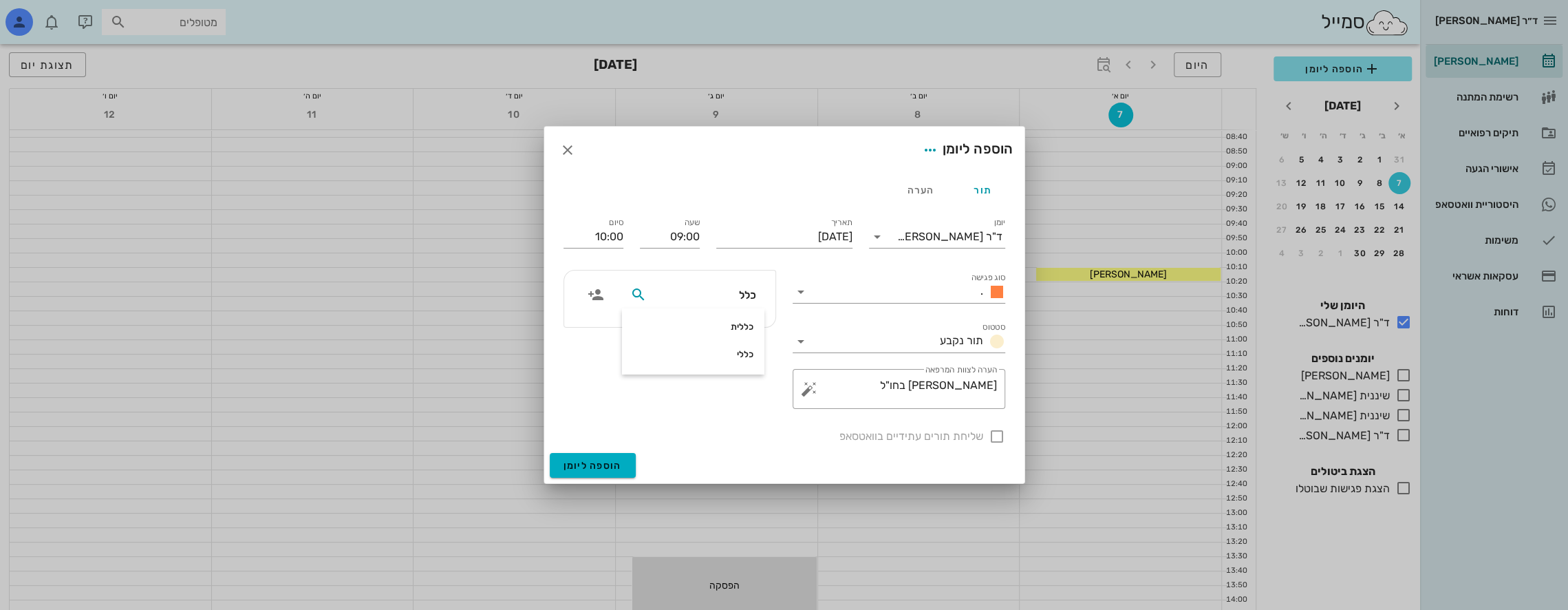
type input "כללי"
click at [744, 353] on div "כללי" at bounding box center [693, 354] width 121 height 11
click at [607, 240] on input "10:00" at bounding box center [593, 236] width 60 height 22
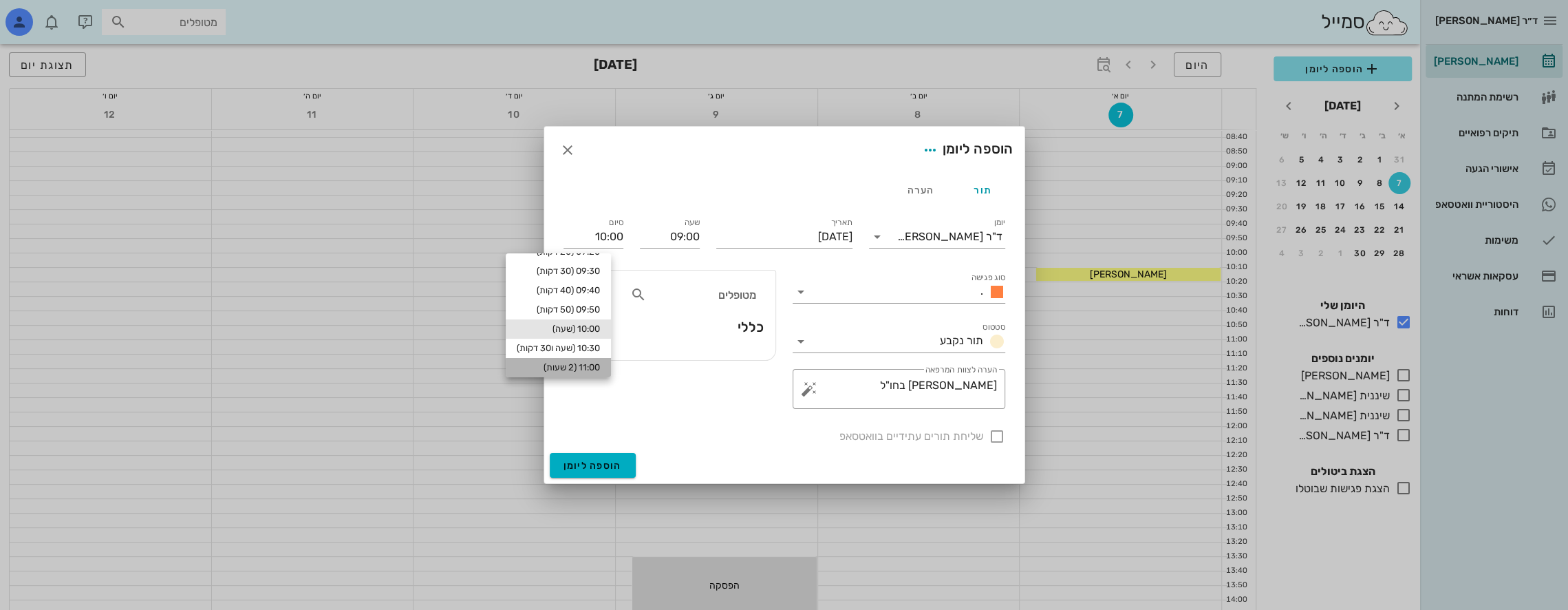
click at [589, 361] on div "11:00 (2 שעות)" at bounding box center [558, 367] width 106 height 19
type input "11:00"
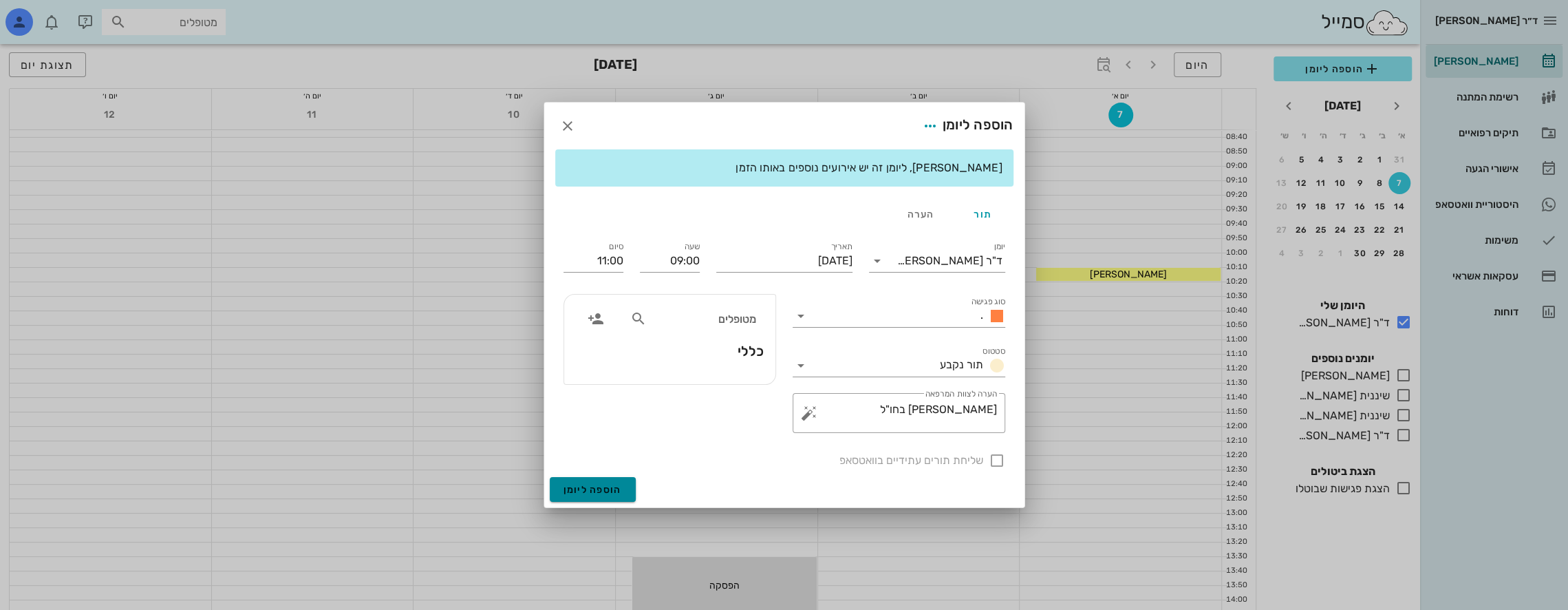
click at [593, 489] on span "הוספה ליומן" at bounding box center [592, 489] width 58 height 11
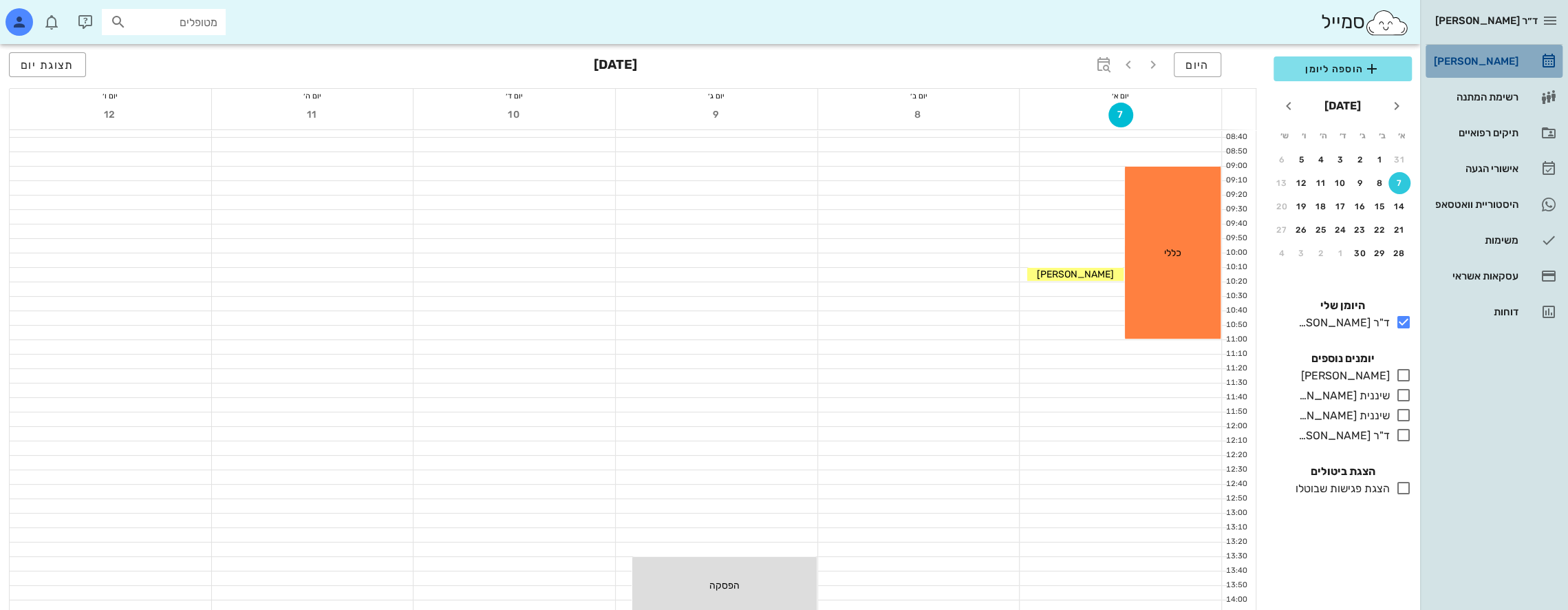
click at [1485, 53] on div "[PERSON_NAME]" at bounding box center [1475, 61] width 88 height 22
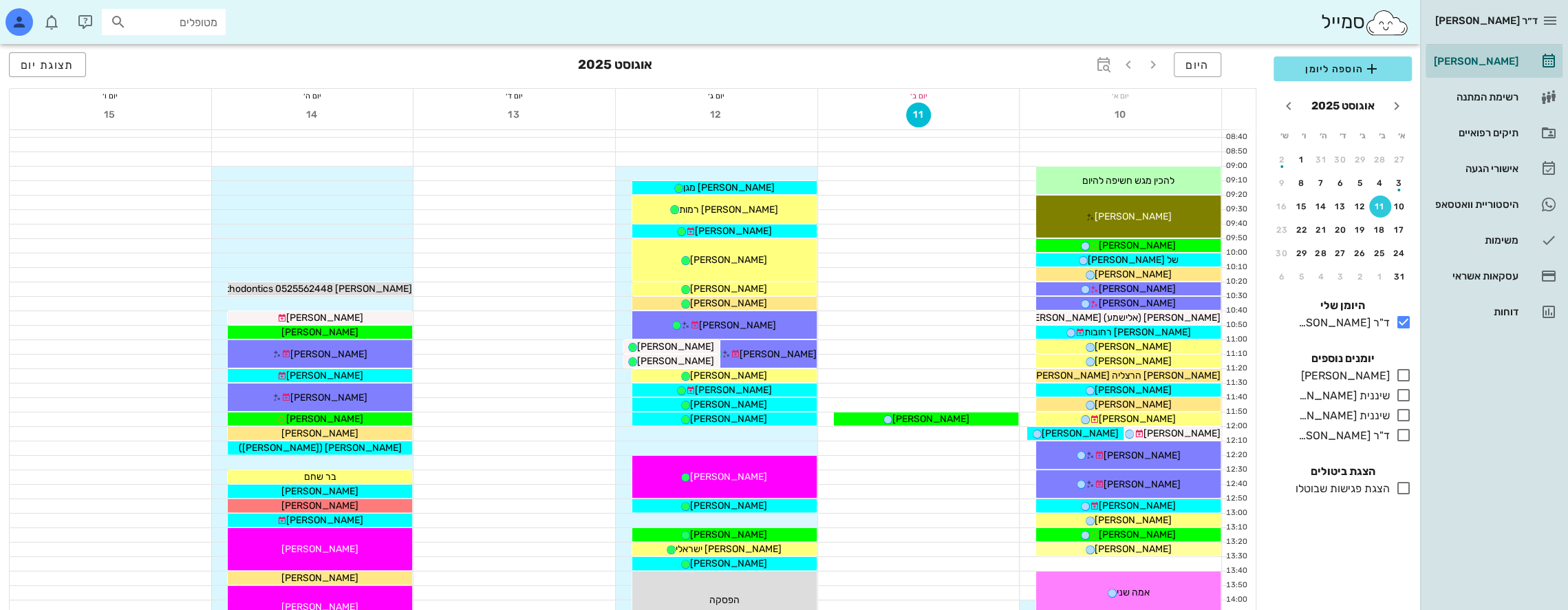
click at [200, 23] on input "מטופלים" at bounding box center [173, 22] width 88 height 18
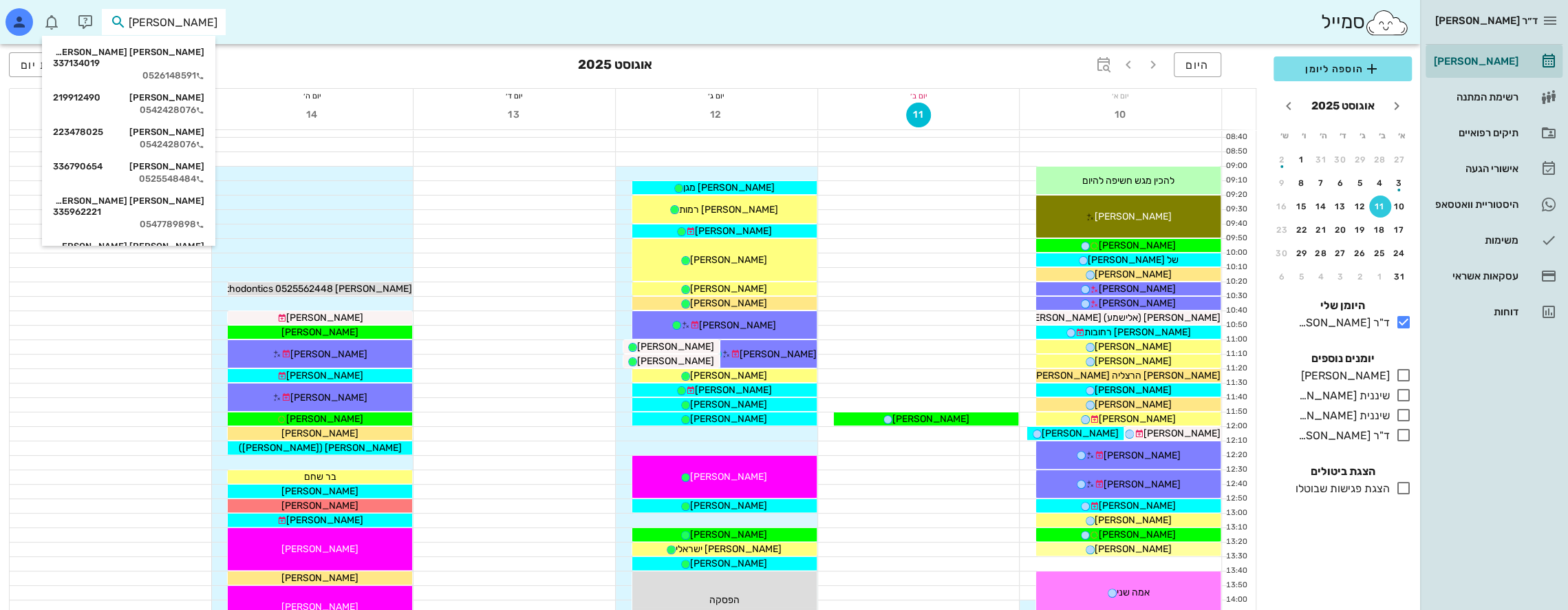
drag, startPoint x: 190, startPoint y: 27, endPoint x: 271, endPoint y: 35, distance: 81.4
click at [271, 35] on div "[PERSON_NAME]" at bounding box center [710, 22] width 1420 height 44
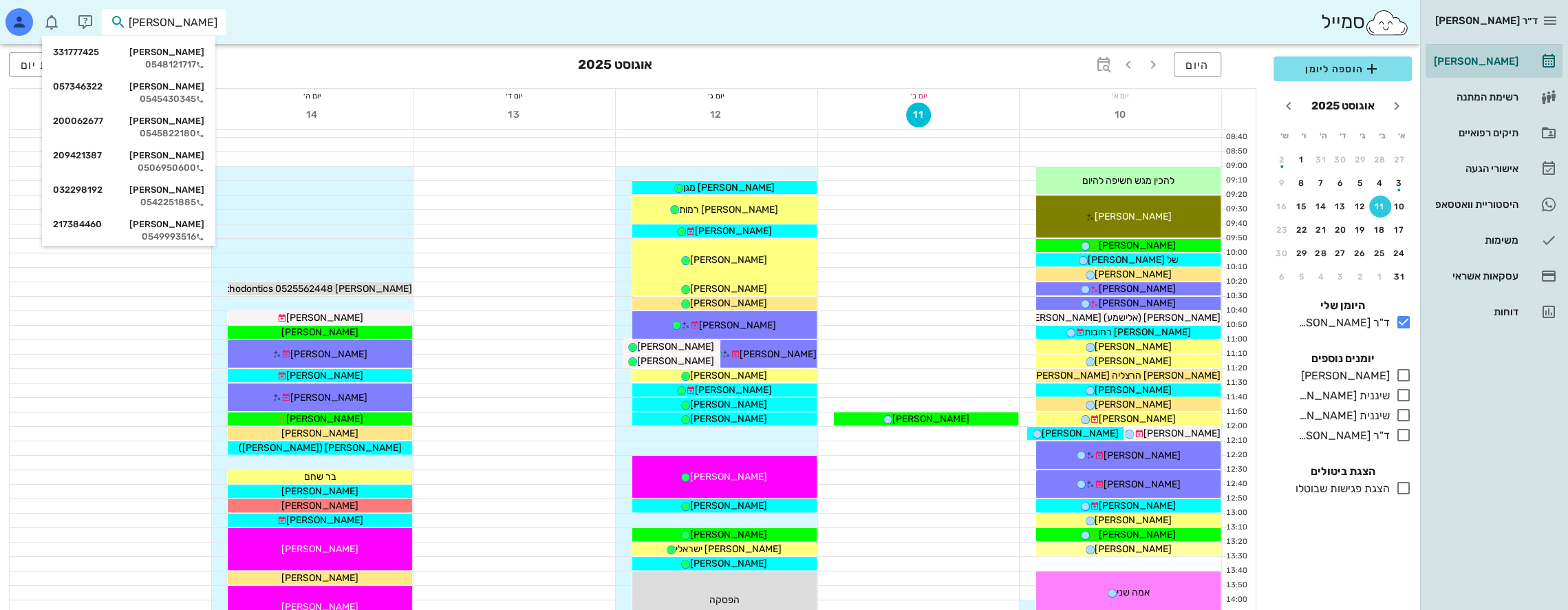
type input "[PERSON_NAME]"
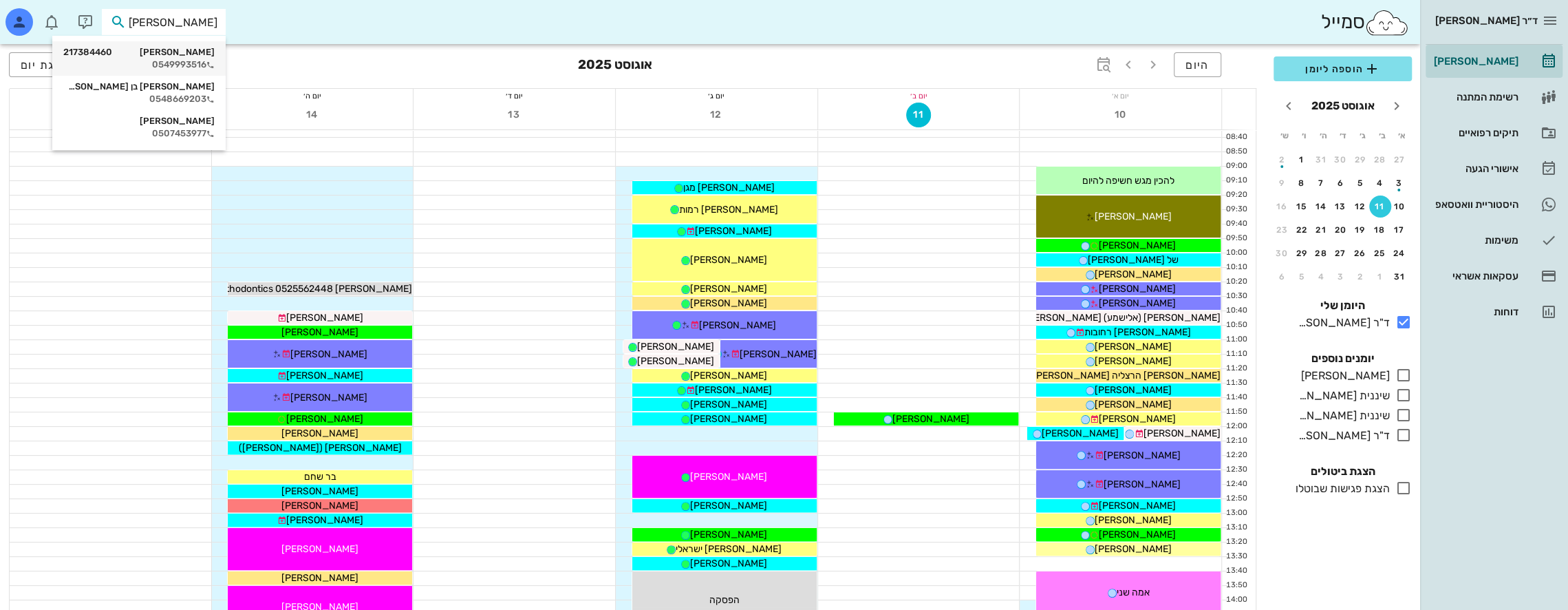
click at [184, 52] on div "[PERSON_NAME] 217384460" at bounding box center [139, 52] width 152 height 11
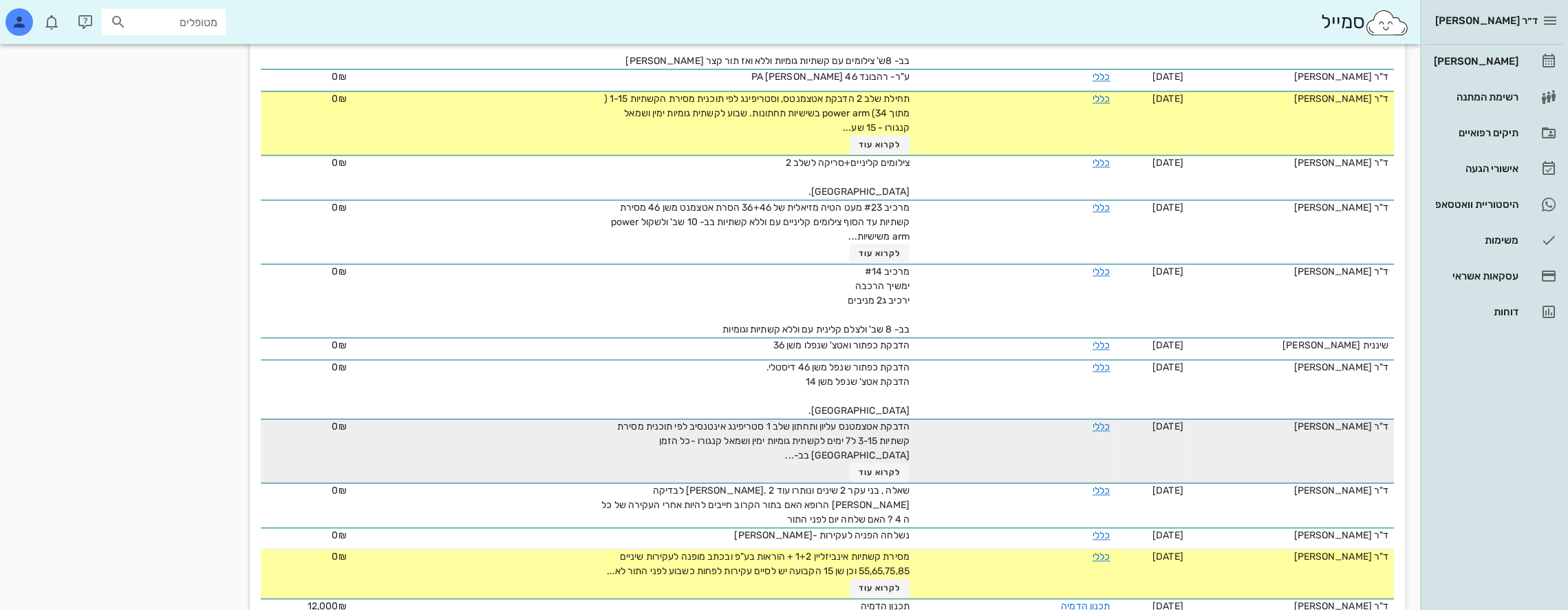
scroll to position [1514, 0]
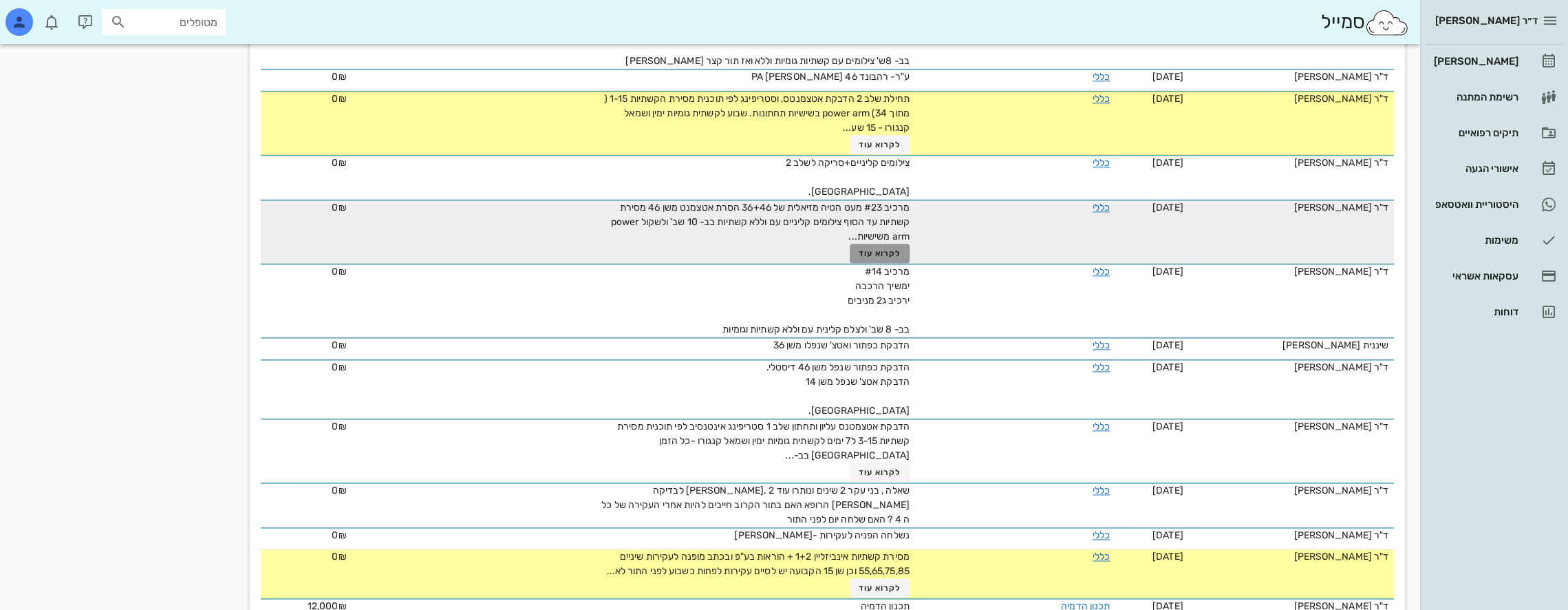
click at [876, 249] on span "לקרוא עוד" at bounding box center [879, 253] width 42 height 9
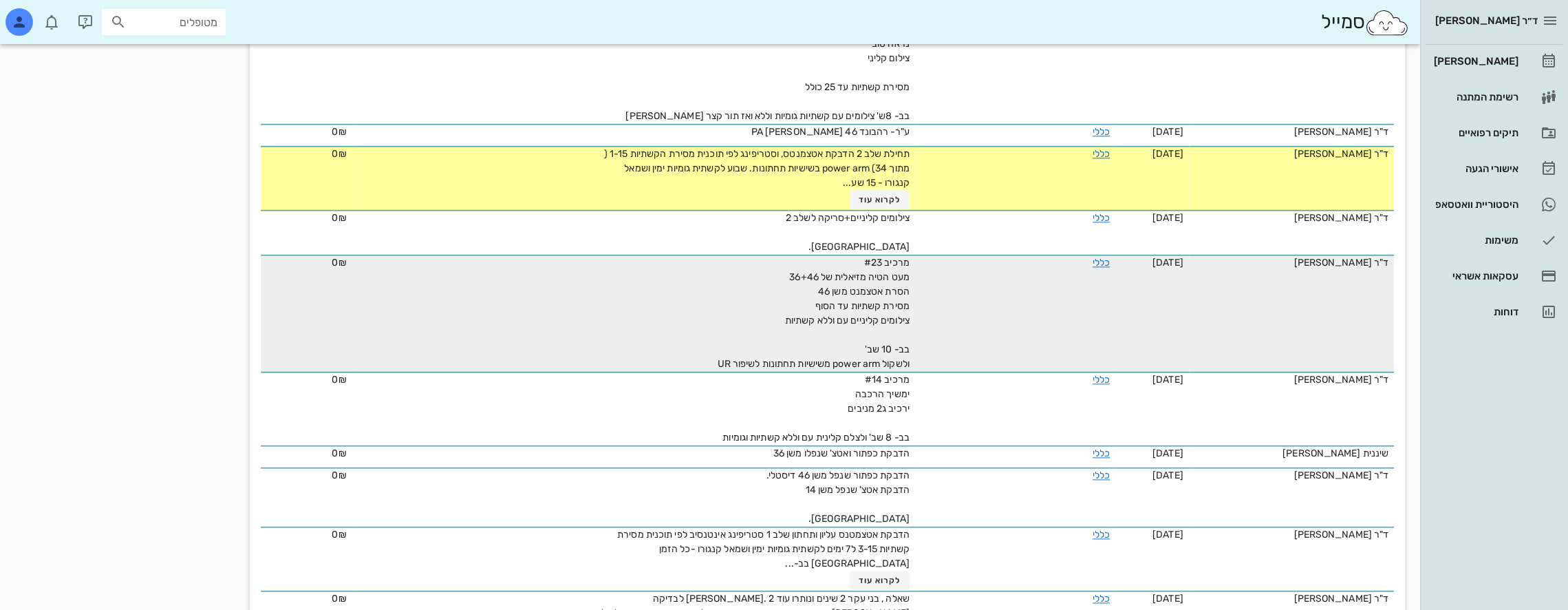
scroll to position [1446, 0]
